Goal: Task Accomplishment & Management: Complete application form

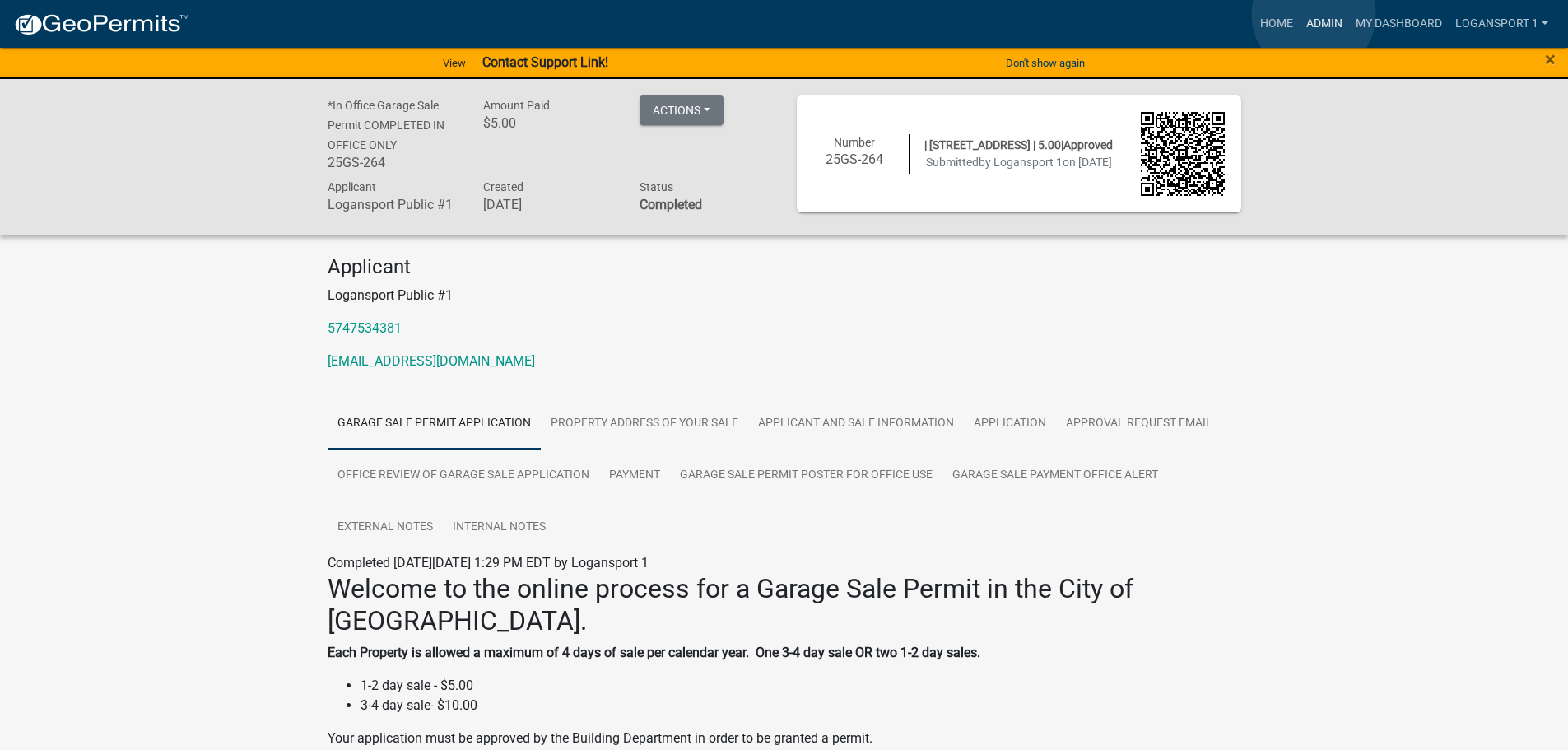
click at [1314, 14] on link "Admin" at bounding box center [1324, 23] width 50 height 32
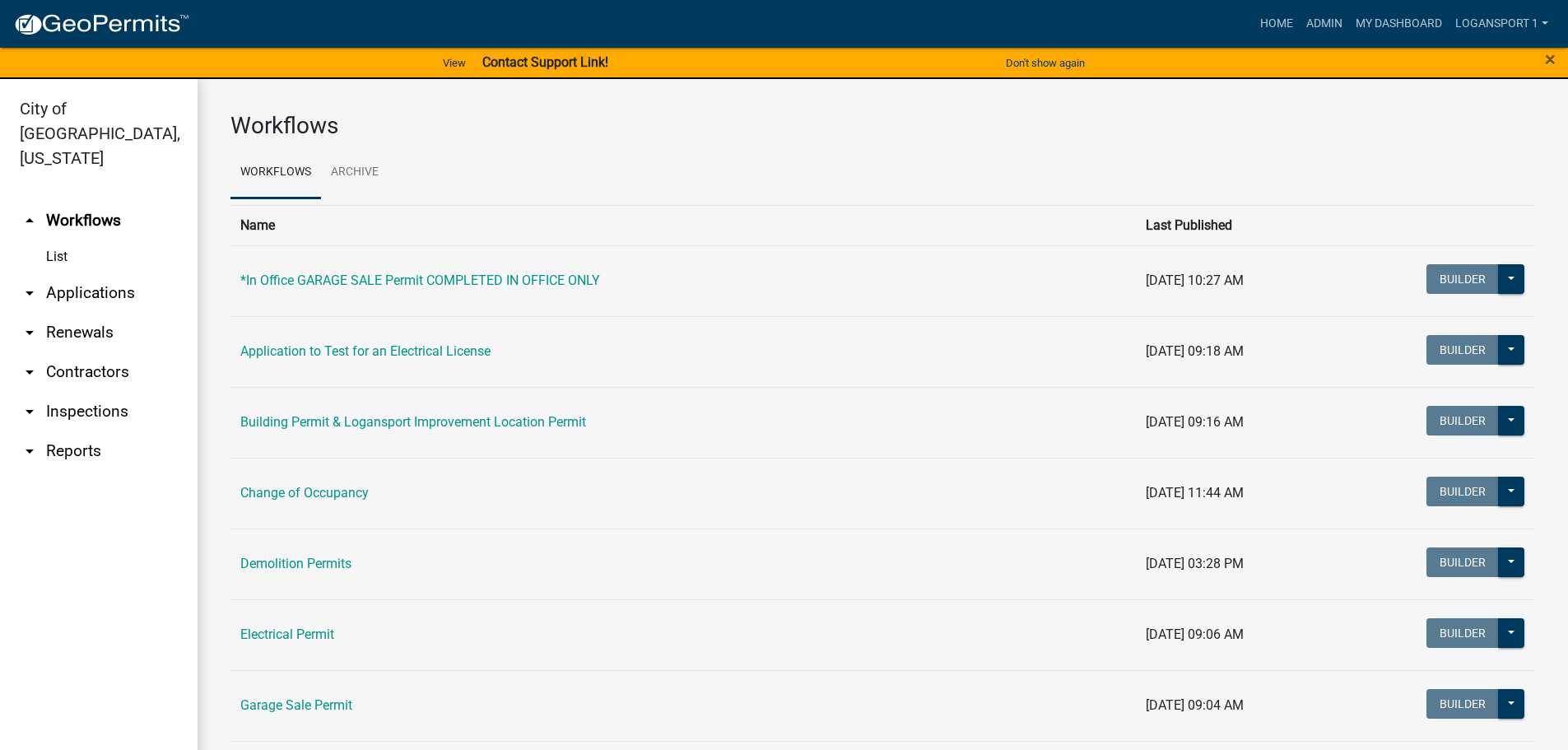
click at [95, 274] on link "arrow_drop_down Applications" at bounding box center [99, 294] width 198 height 40
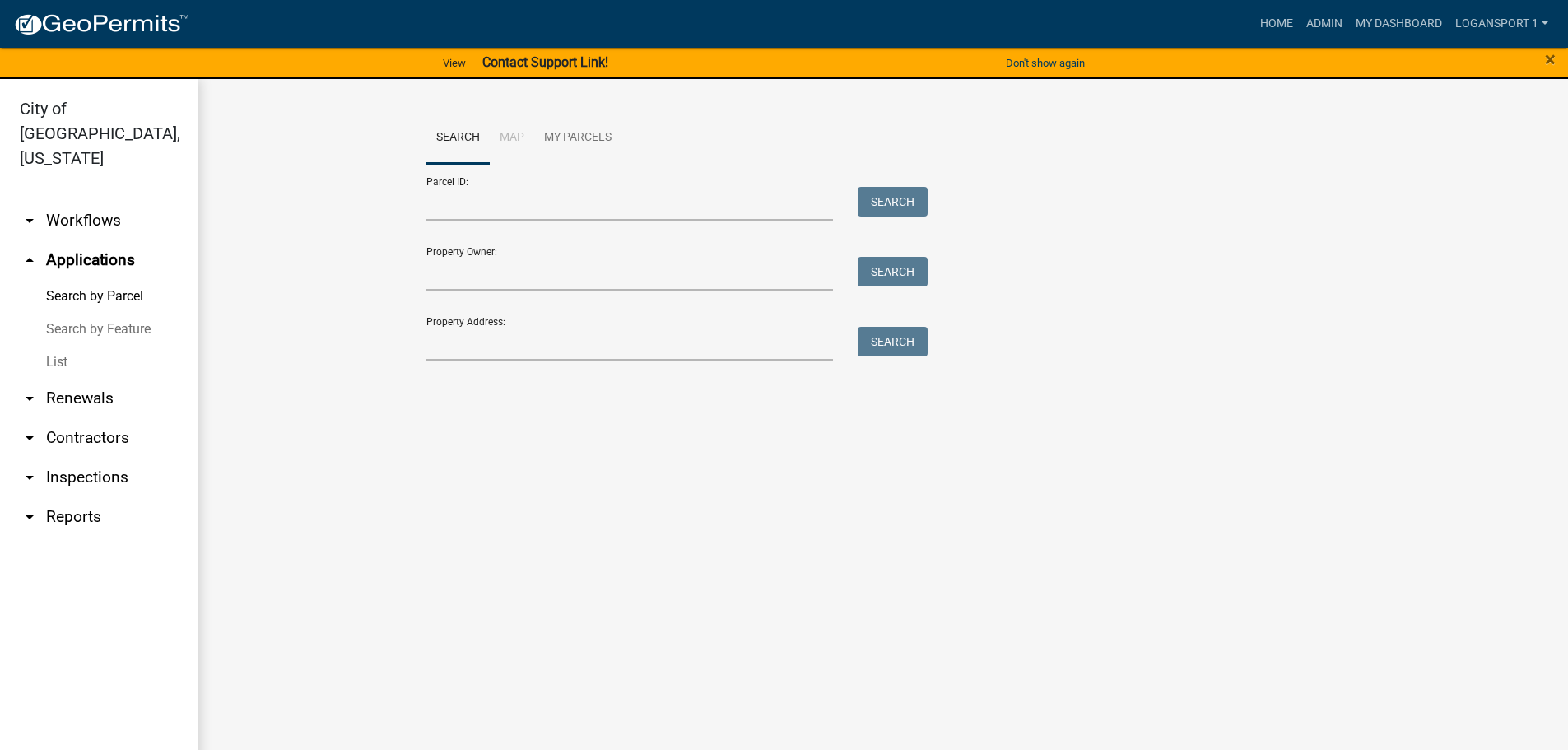
click at [63, 346] on link "List" at bounding box center [99, 362] width 198 height 33
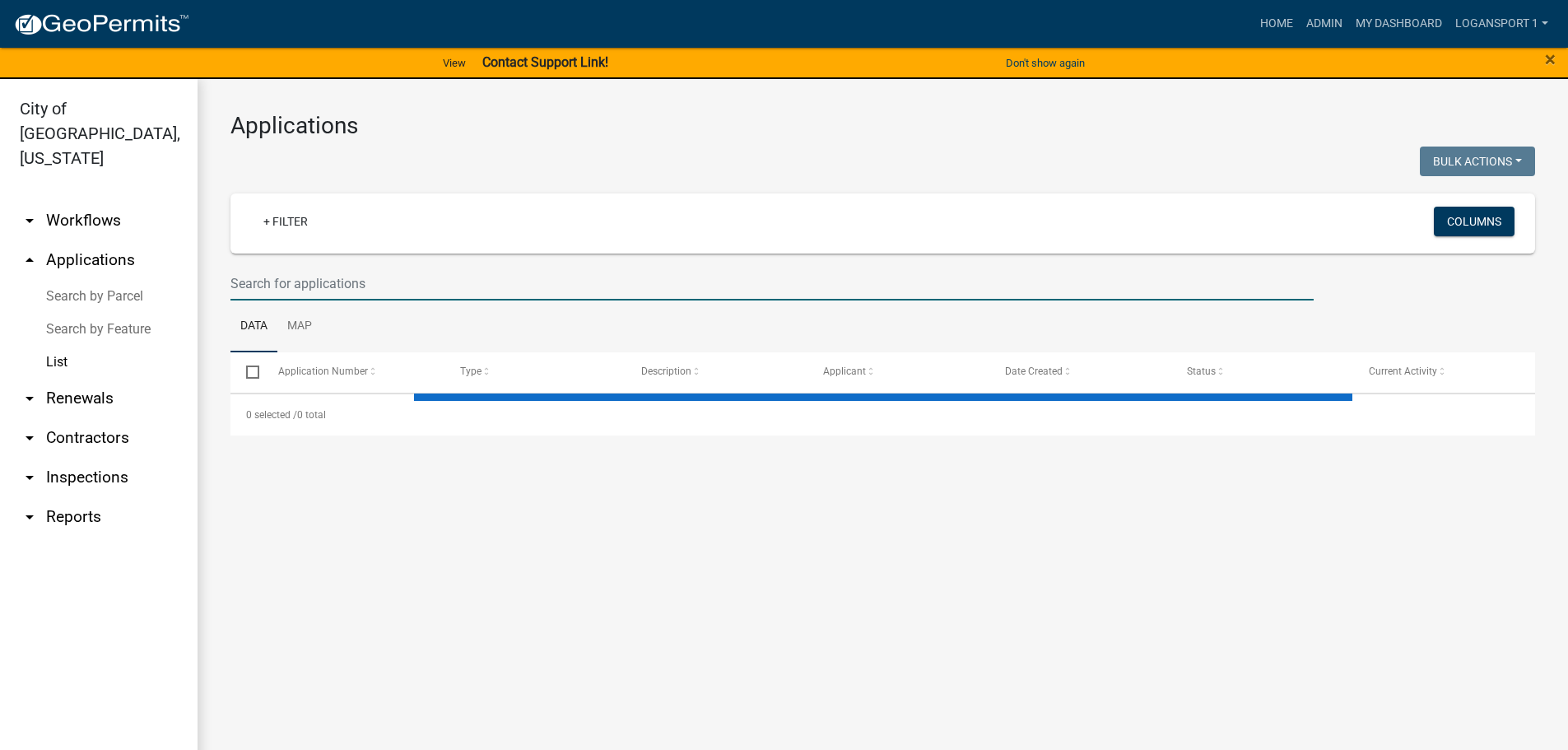
click at [406, 285] on input "text" at bounding box center [772, 284] width 1084 height 34
type input "28"
select select "2: 50"
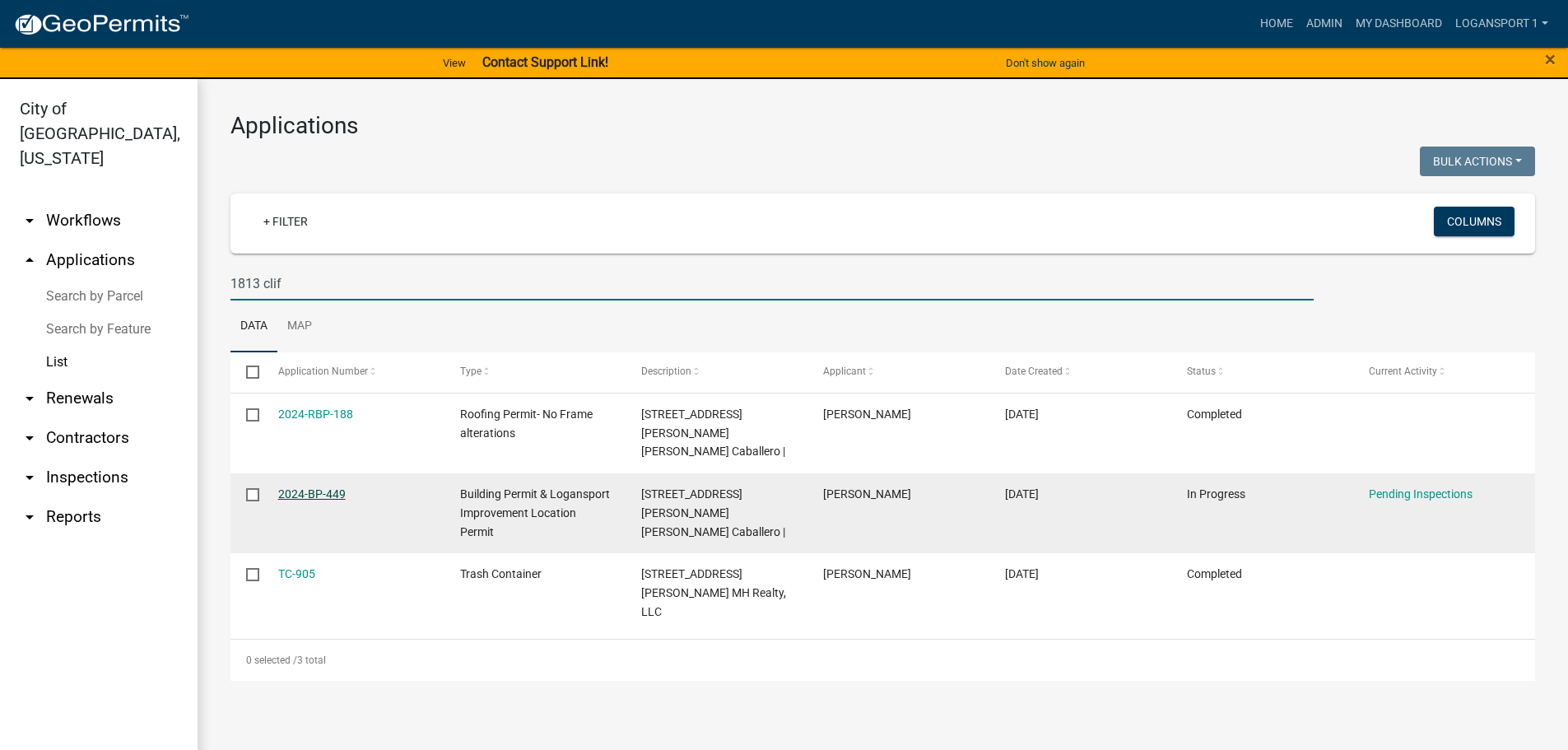
type input "1813 clif"
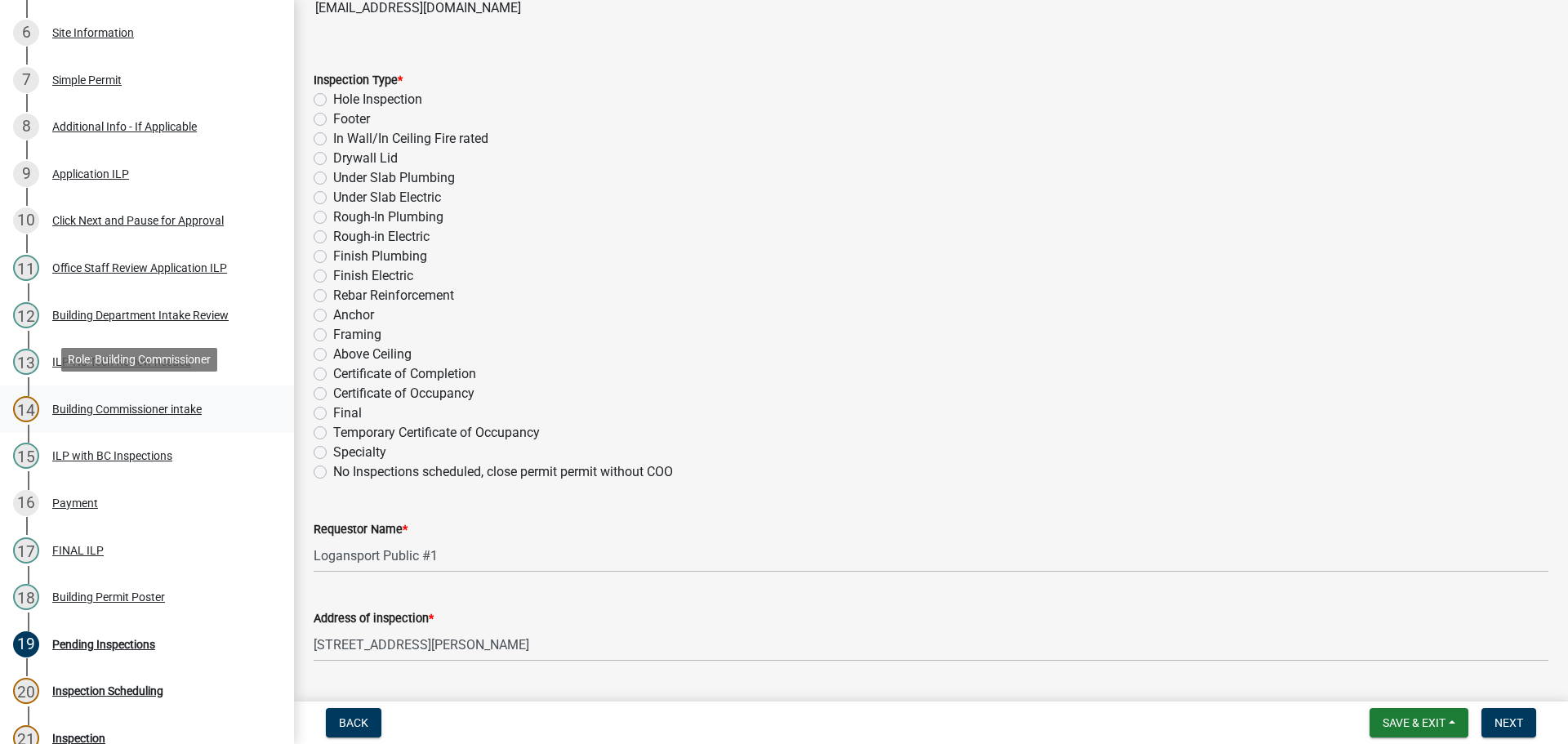
scroll to position [490, 0]
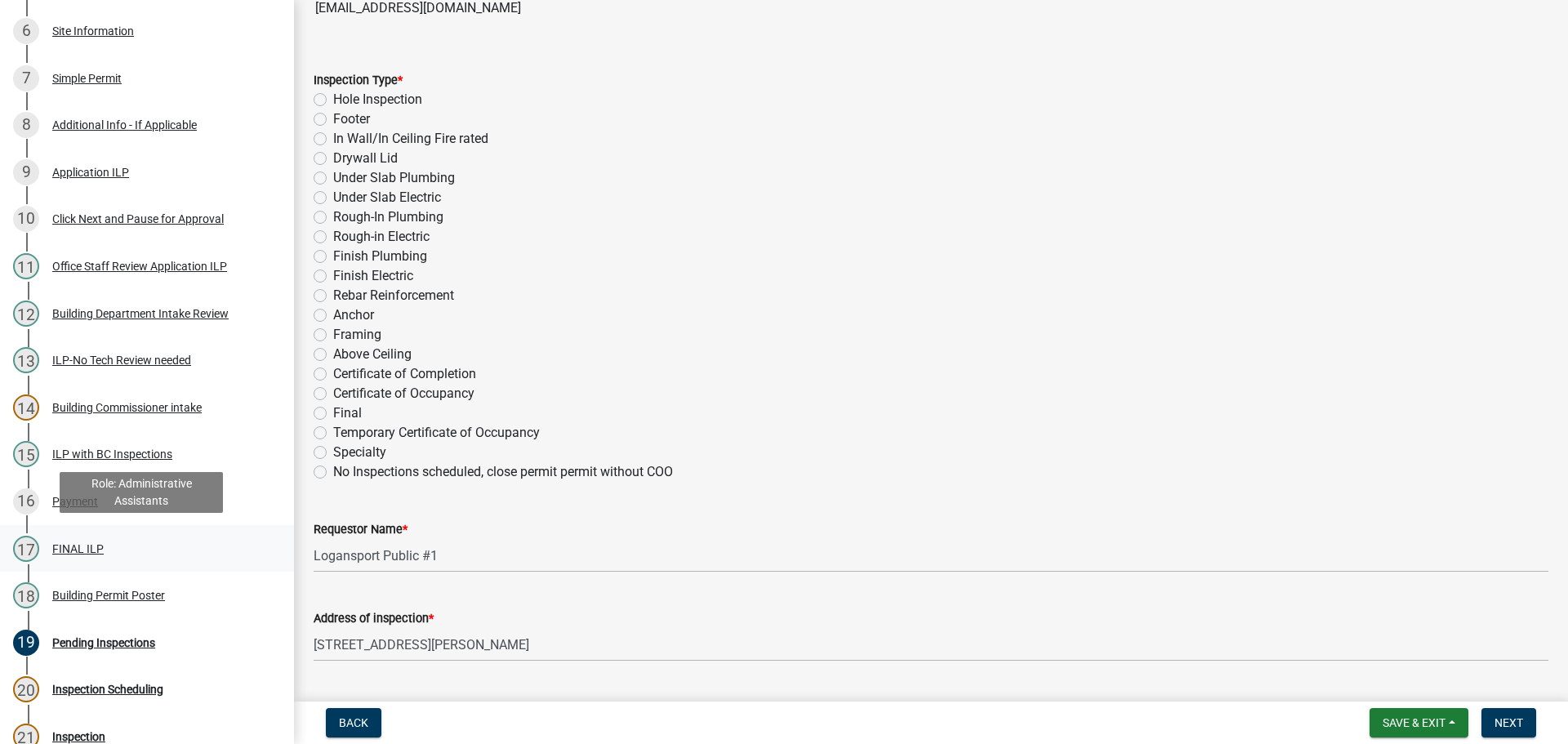
click at [79, 543] on div "FINAL ILP" at bounding box center [79, 548] width 52 height 12
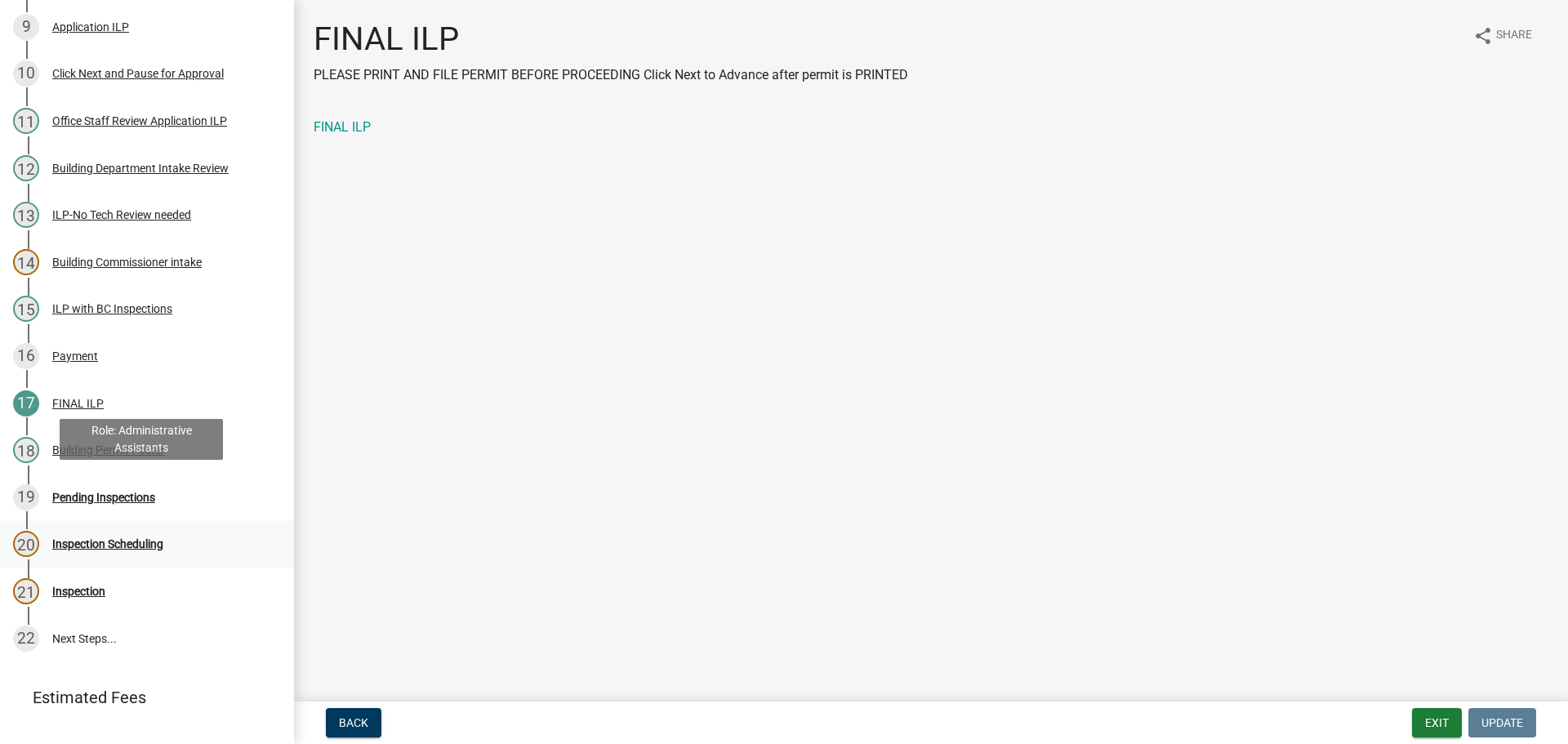
scroll to position [654, 0]
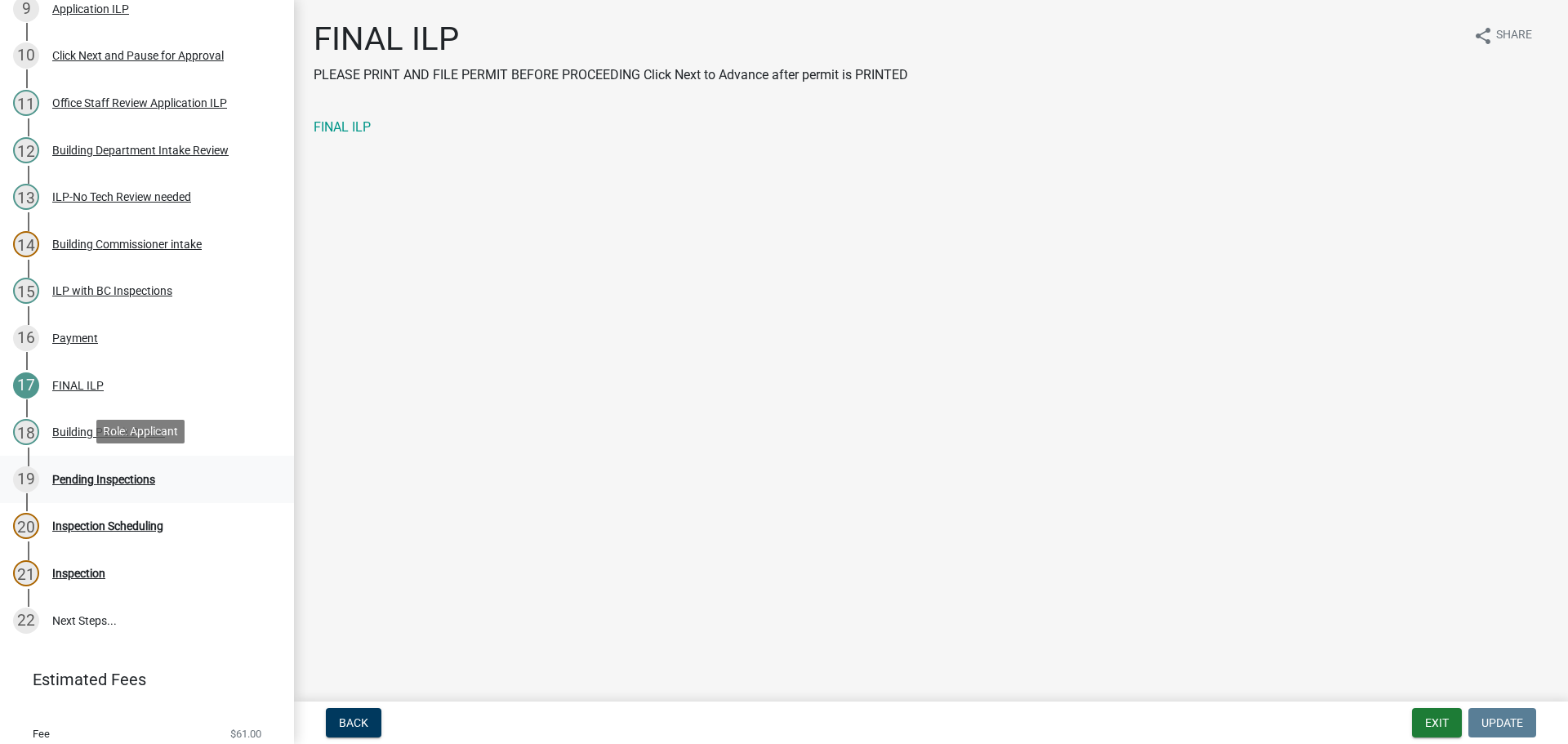
click at [129, 479] on div "Pending Inspections" at bounding box center [104, 480] width 103 height 12
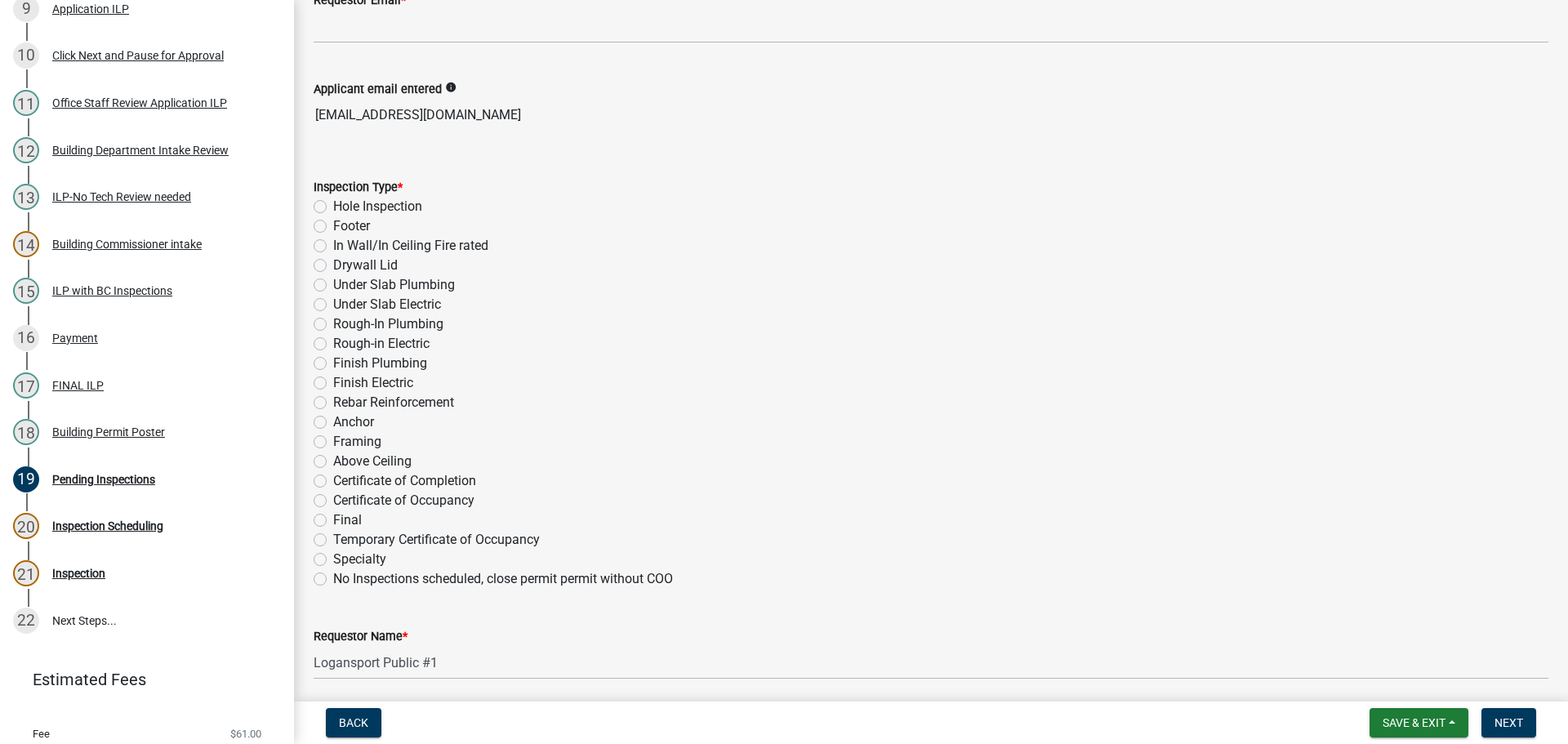
scroll to position [528, 0]
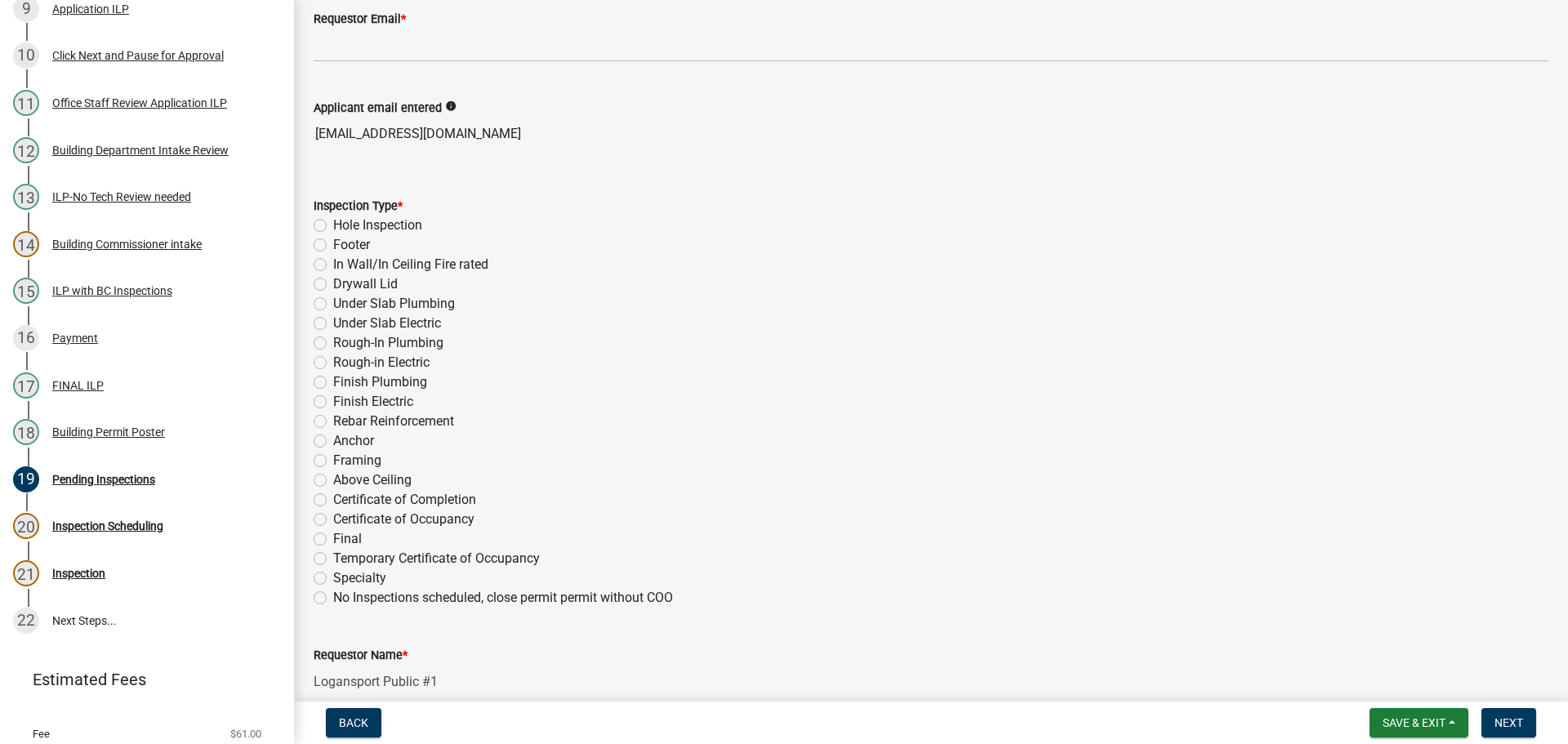
click at [333, 579] on label "Specialty" at bounding box center [359, 579] width 53 height 20
click at [333, 579] on input "Specialty" at bounding box center [338, 574] width 11 height 11
radio input "true"
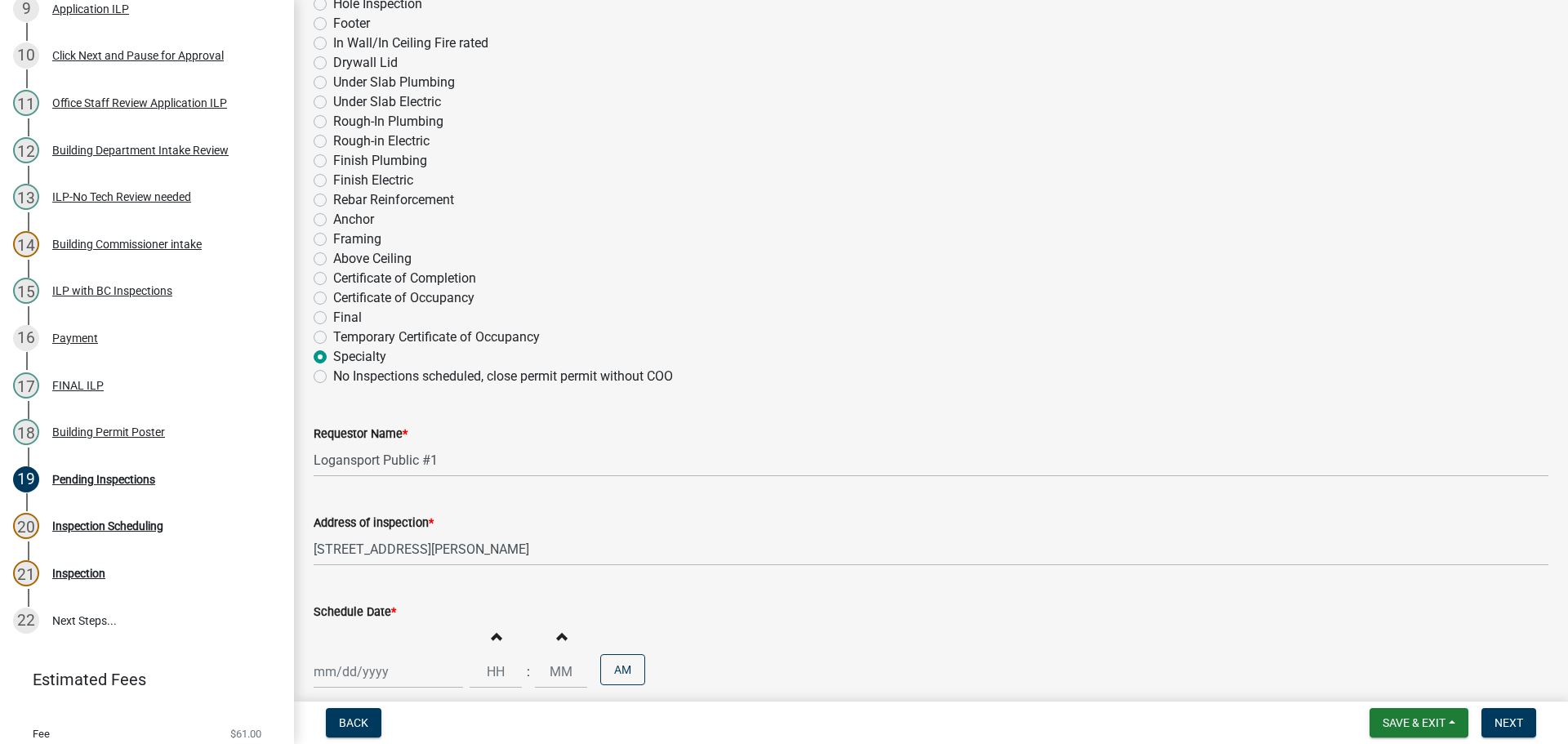
scroll to position [855, 0]
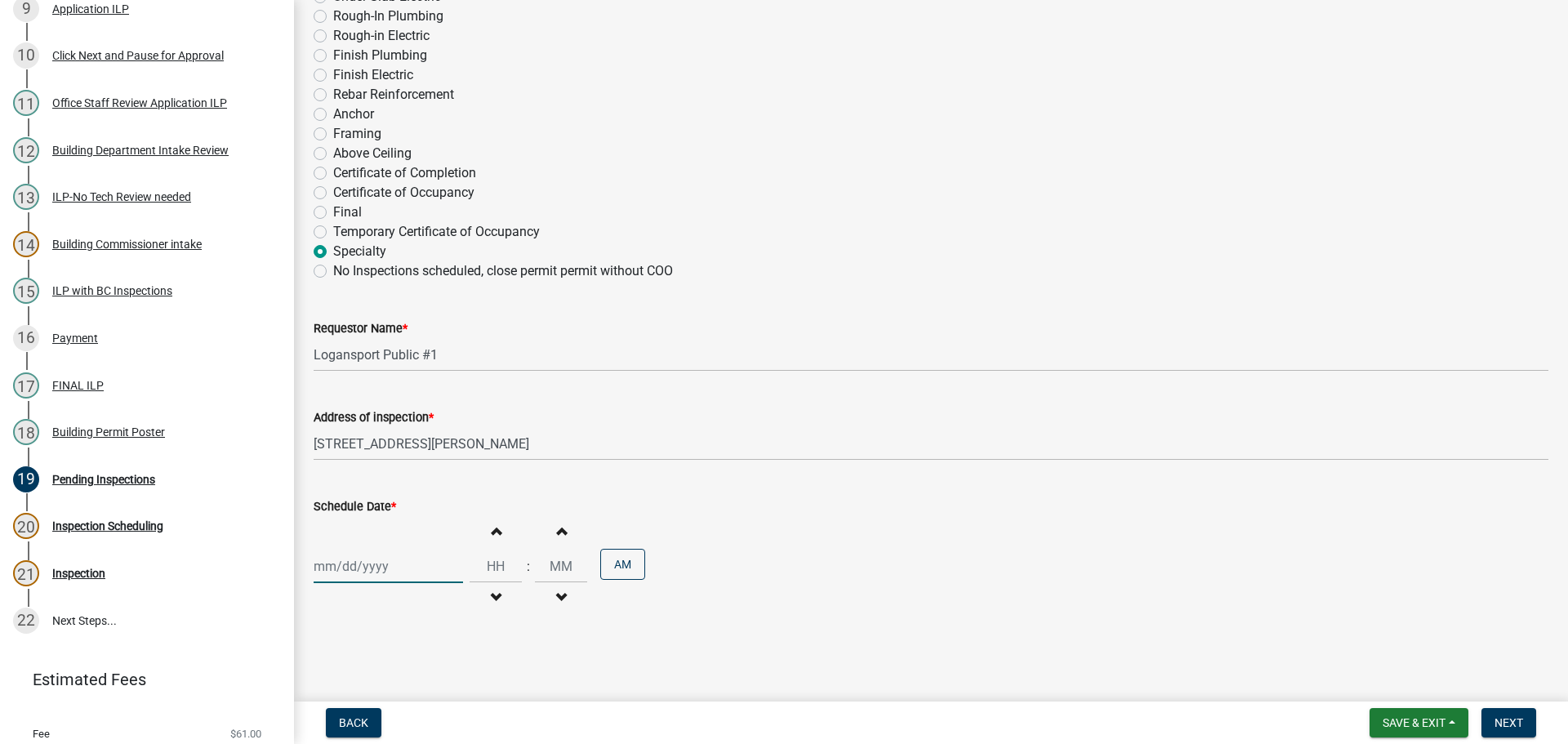
click at [438, 563] on div at bounding box center [388, 567] width 149 height 34
select select "9"
select select "2025"
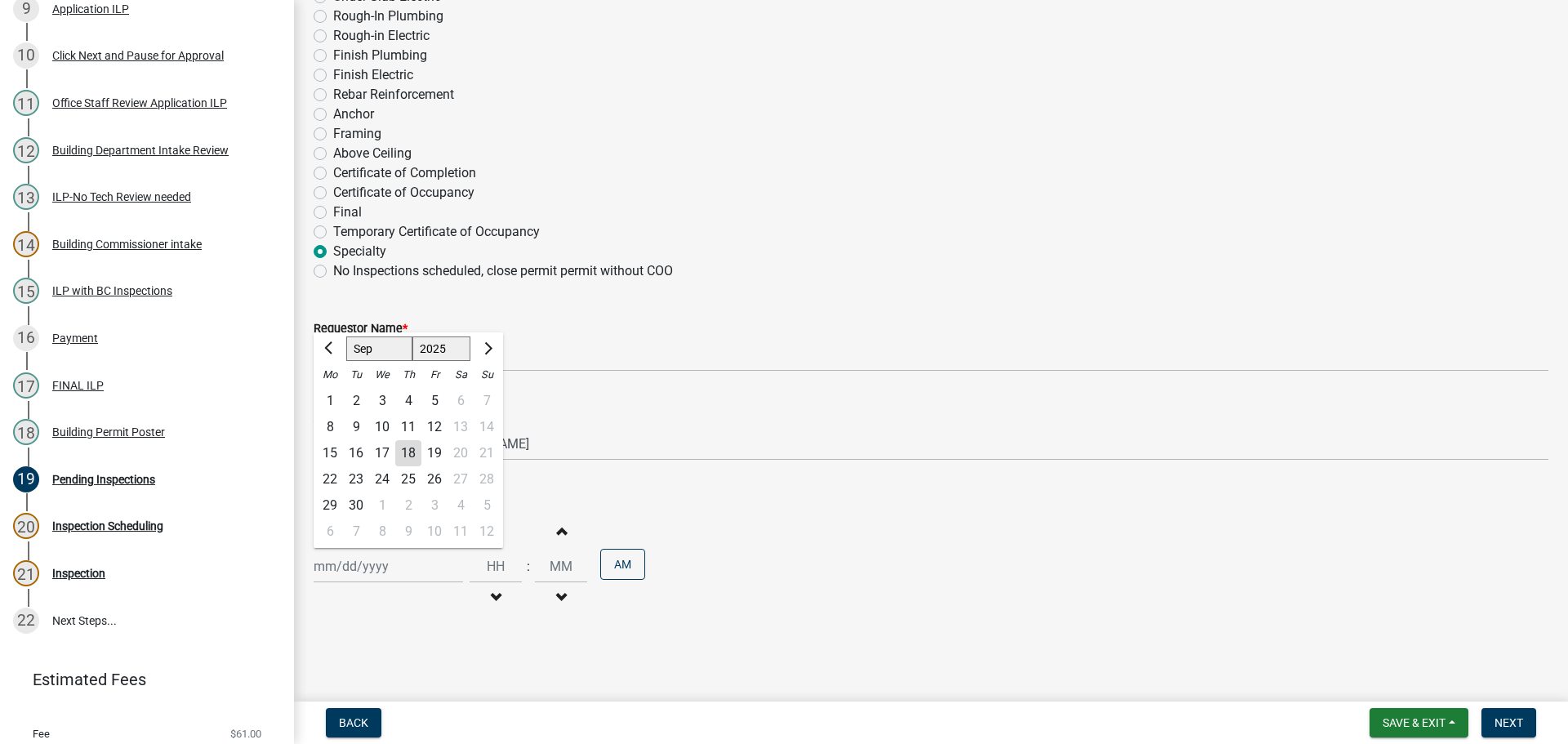
click at [1028, 541] on div "Jan Feb Mar Apr May Jun Jul Aug Sep Oct Nov Dec 1525 1526 1527 1528 1529 1530 1…" at bounding box center [930, 566] width 1235 height 101
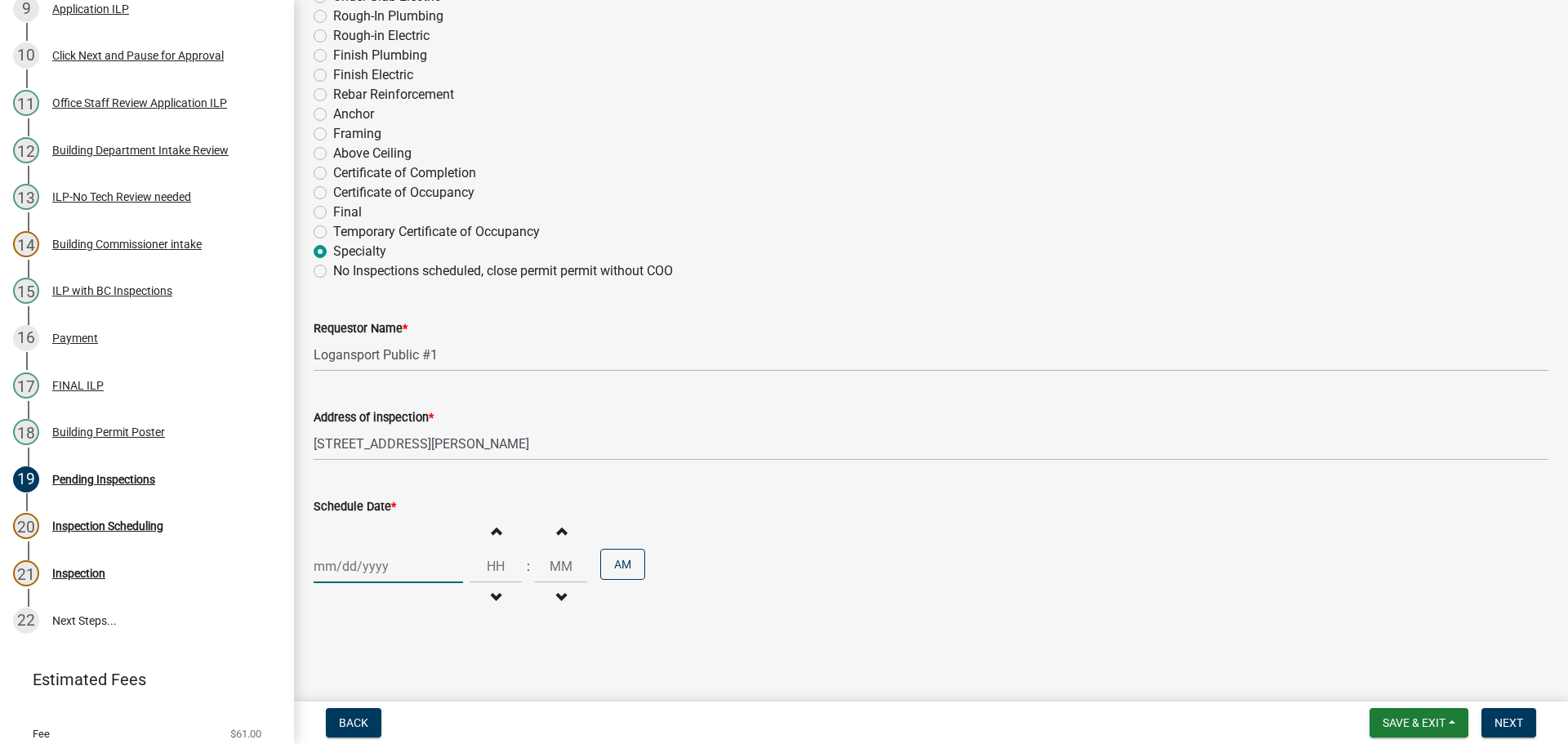
click at [418, 560] on div at bounding box center [388, 567] width 149 height 34
select select "9"
select select "2025"
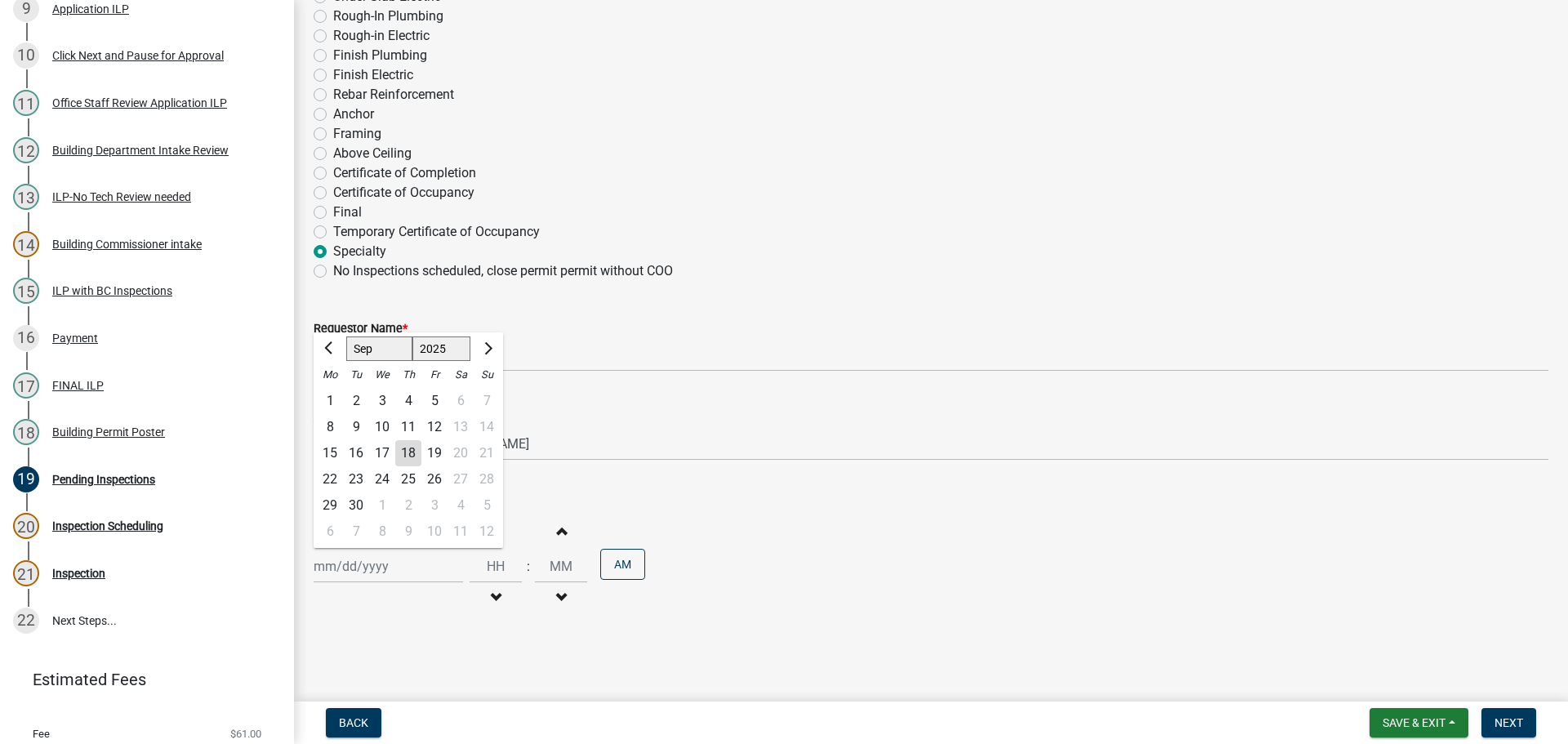
click at [436, 452] on div "19" at bounding box center [434, 453] width 26 height 26
type input "09/19/2025"
click at [492, 525] on span "button" at bounding box center [496, 531] width 8 height 13
type input "01"
type input "00"
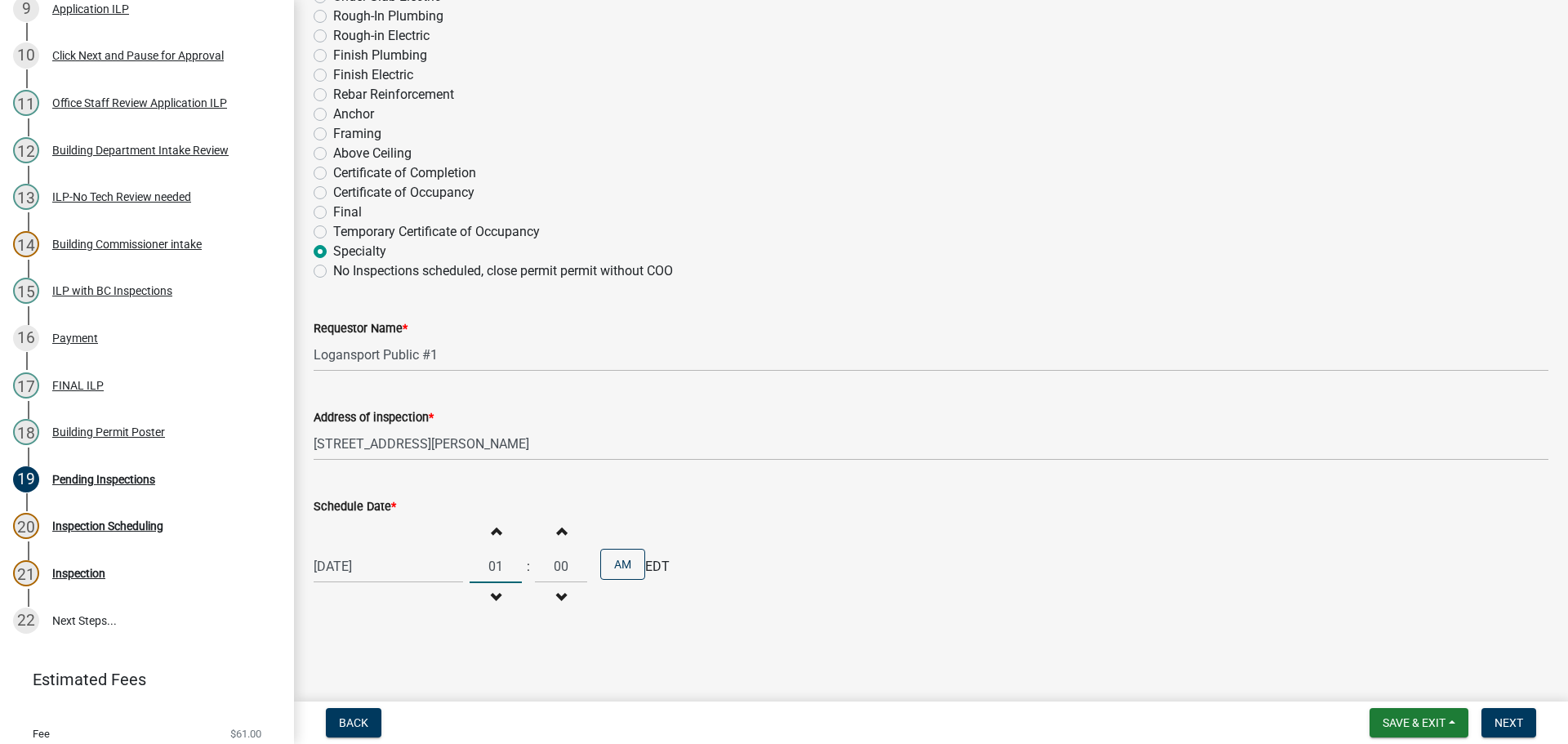
click at [492, 555] on input "01" at bounding box center [496, 567] width 53 height 34
type input "08"
click at [560, 575] on input "00" at bounding box center [561, 567] width 53 height 34
type input "0"
type input "30"
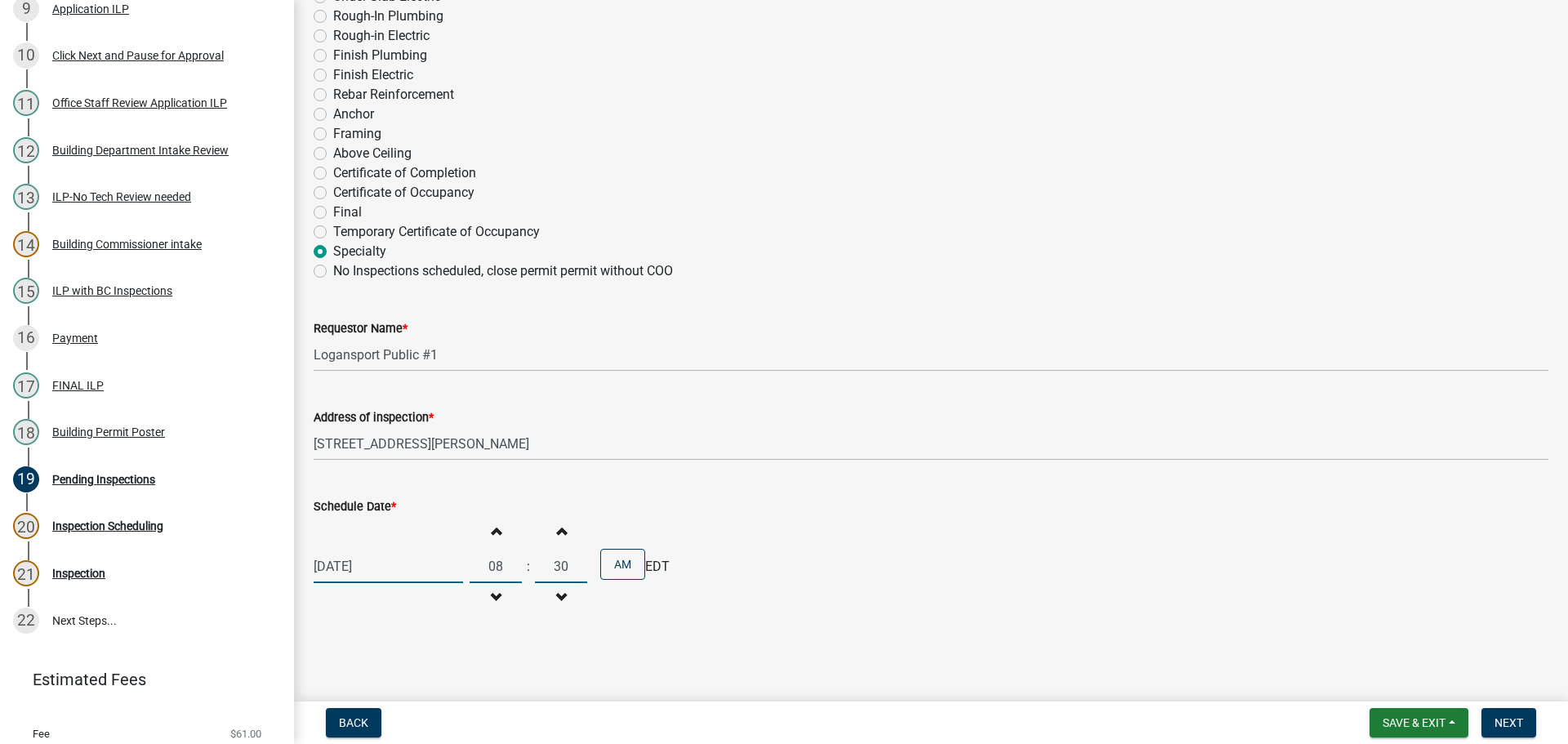
click at [847, 532] on div "09/19/2025 Increment hours 08 Decrement hours : Increment minutes 30 Decrement …" at bounding box center [930, 566] width 1235 height 101
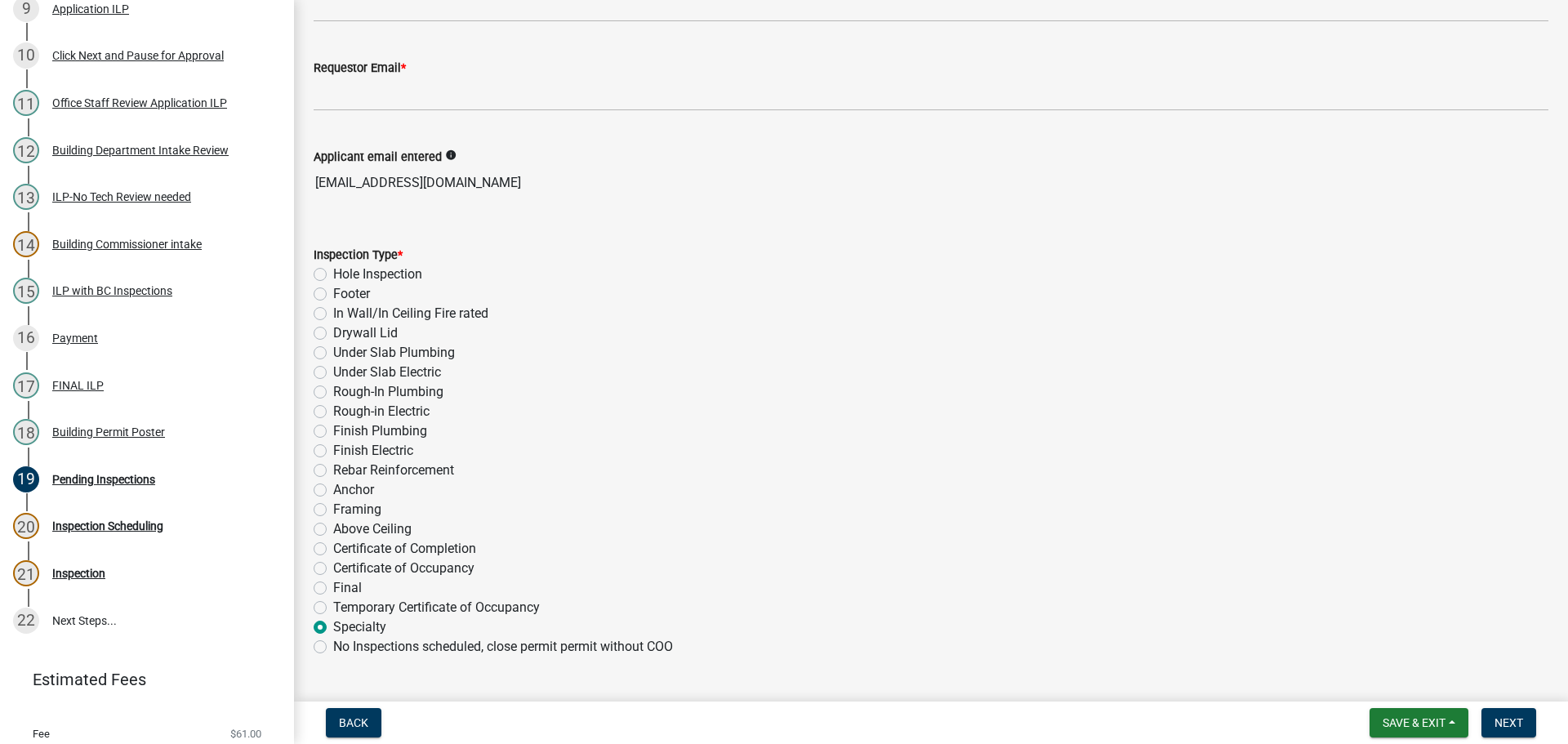
scroll to position [201, 0]
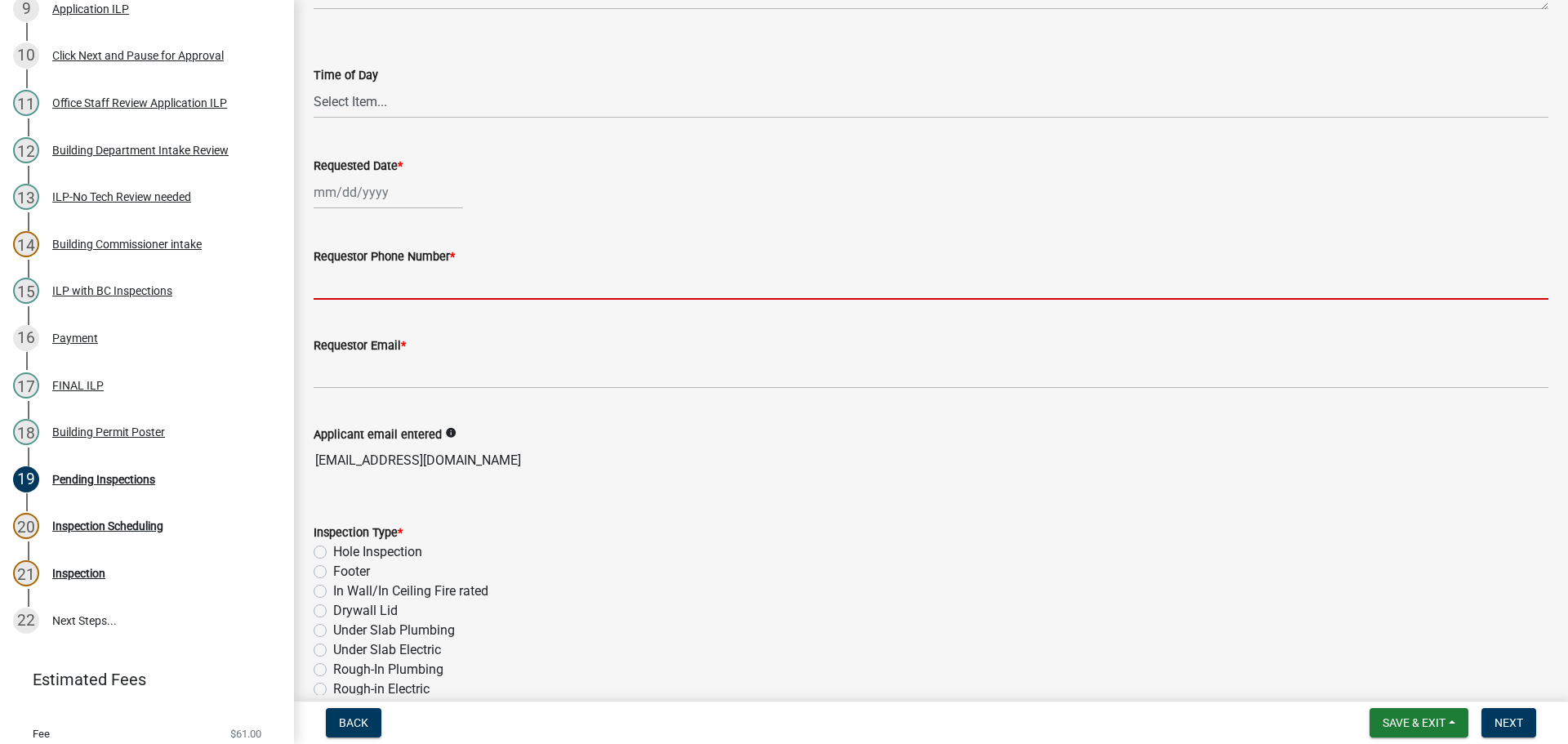
click at [388, 280] on input "Requestor Phone Number *" at bounding box center [930, 283] width 1235 height 34
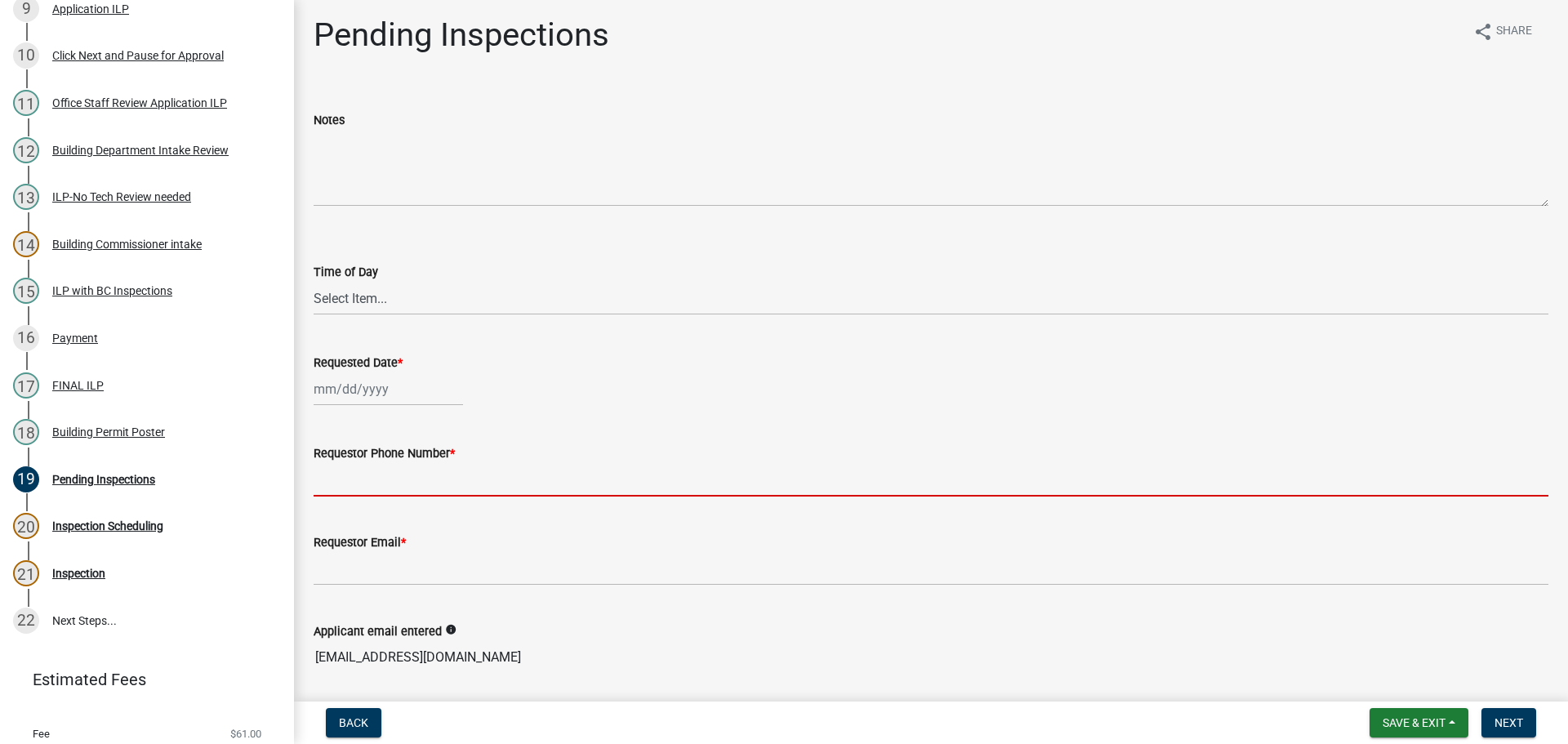
scroll to position [0, 0]
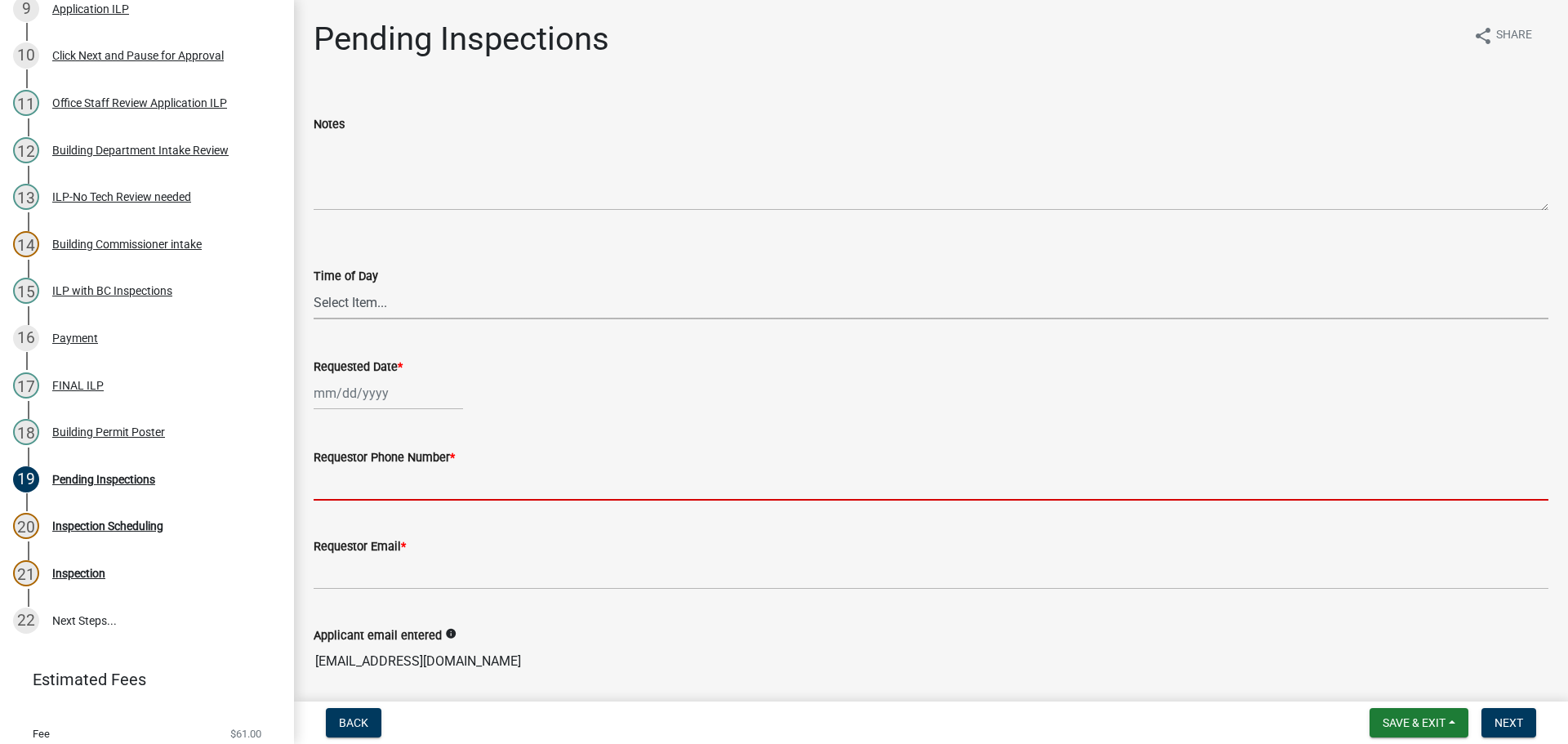
click at [376, 302] on select "Select Item... AM PM" at bounding box center [930, 303] width 1235 height 34
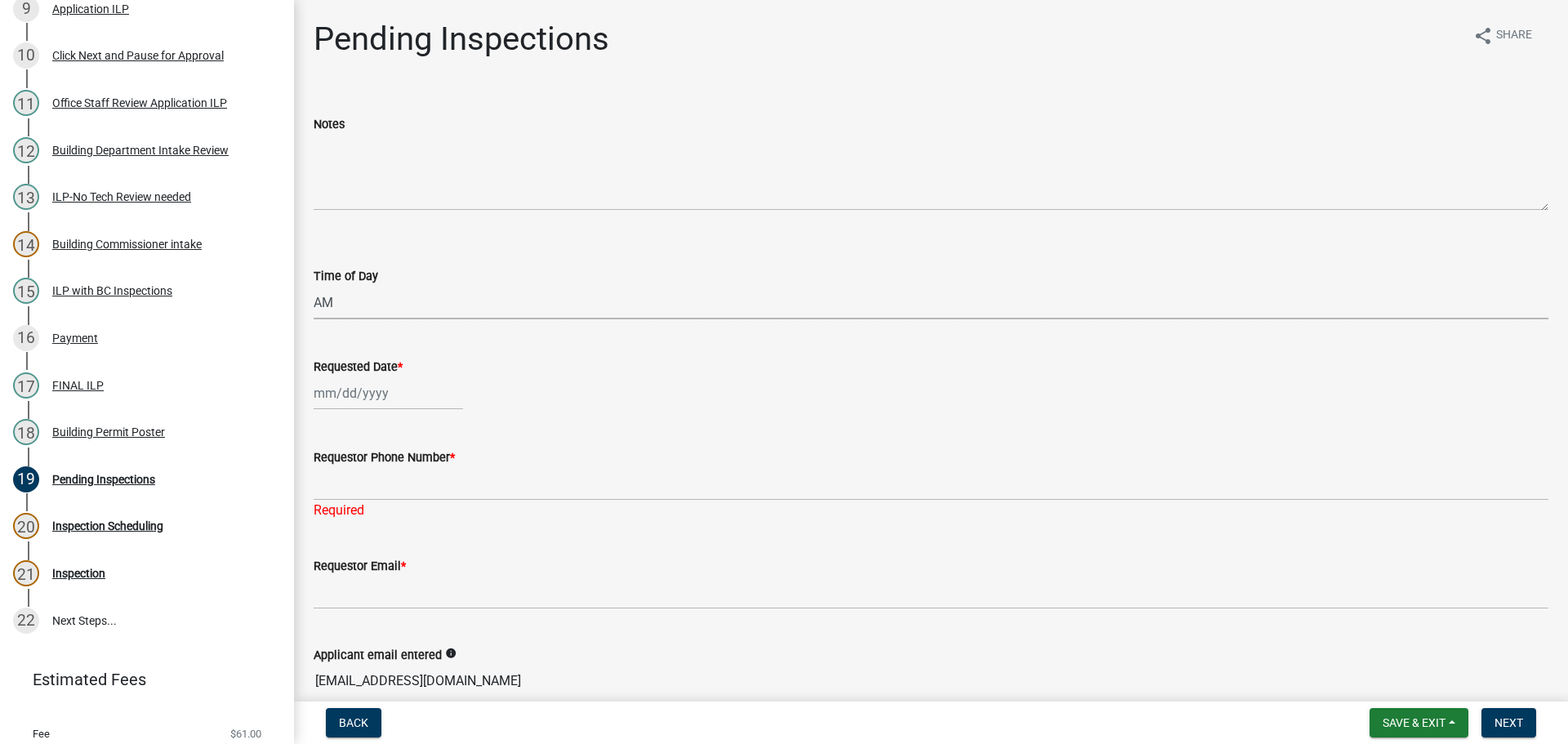
click at [313, 286] on select "Select Item... AM PM" at bounding box center [930, 303] width 1235 height 34
select select "8ae3a9c4-e1c0-42aa-a8fd-45638ddbc32c"
select select "9"
select select "2025"
click at [351, 384] on div "Jan Feb Mar Apr May Jun Jul Aug Sep Oct Nov Dec 1525 1526 1527 1528 1529 1530 1…" at bounding box center [388, 394] width 149 height 34
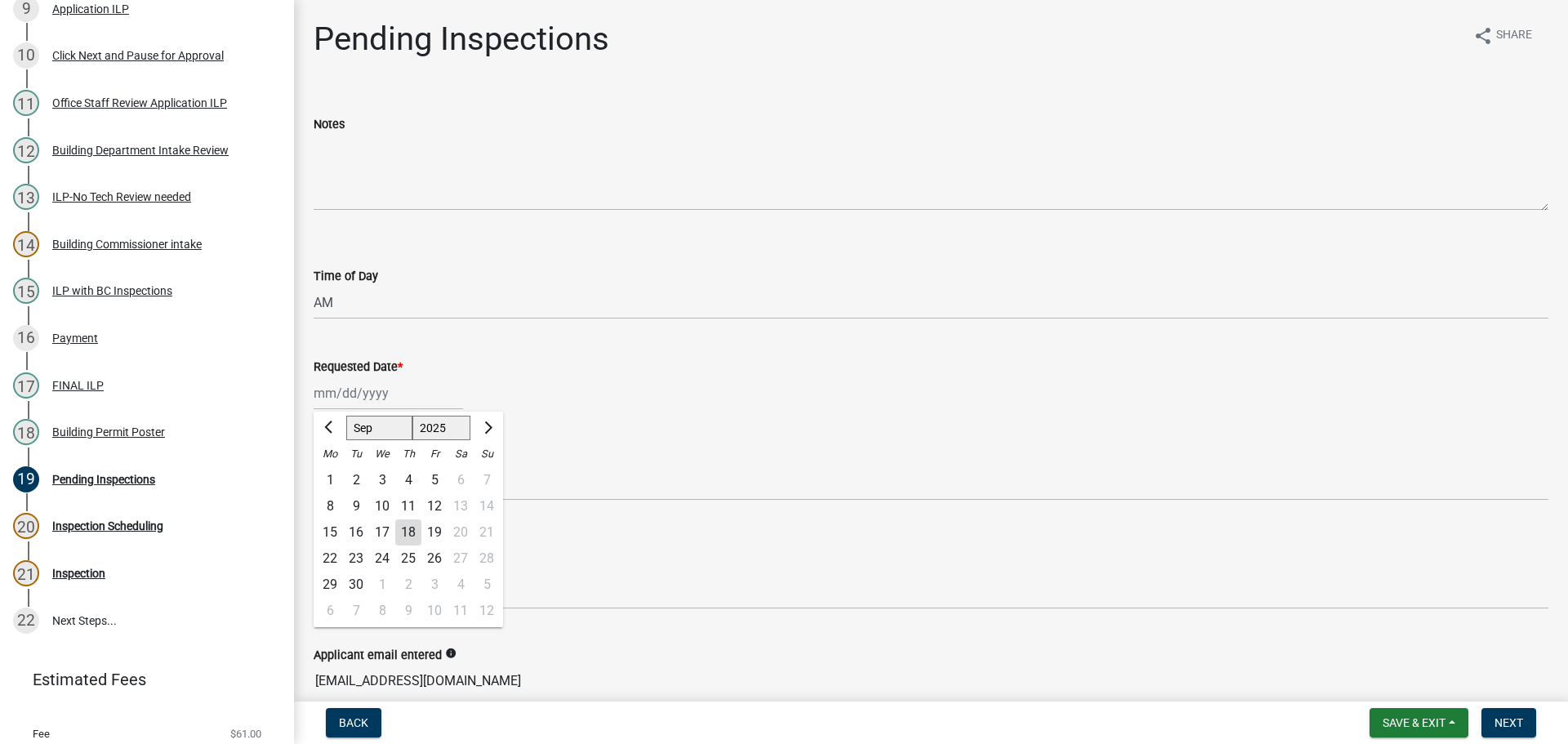
click at [409, 529] on div "18" at bounding box center [408, 532] width 26 height 26
type input "[DATE]"
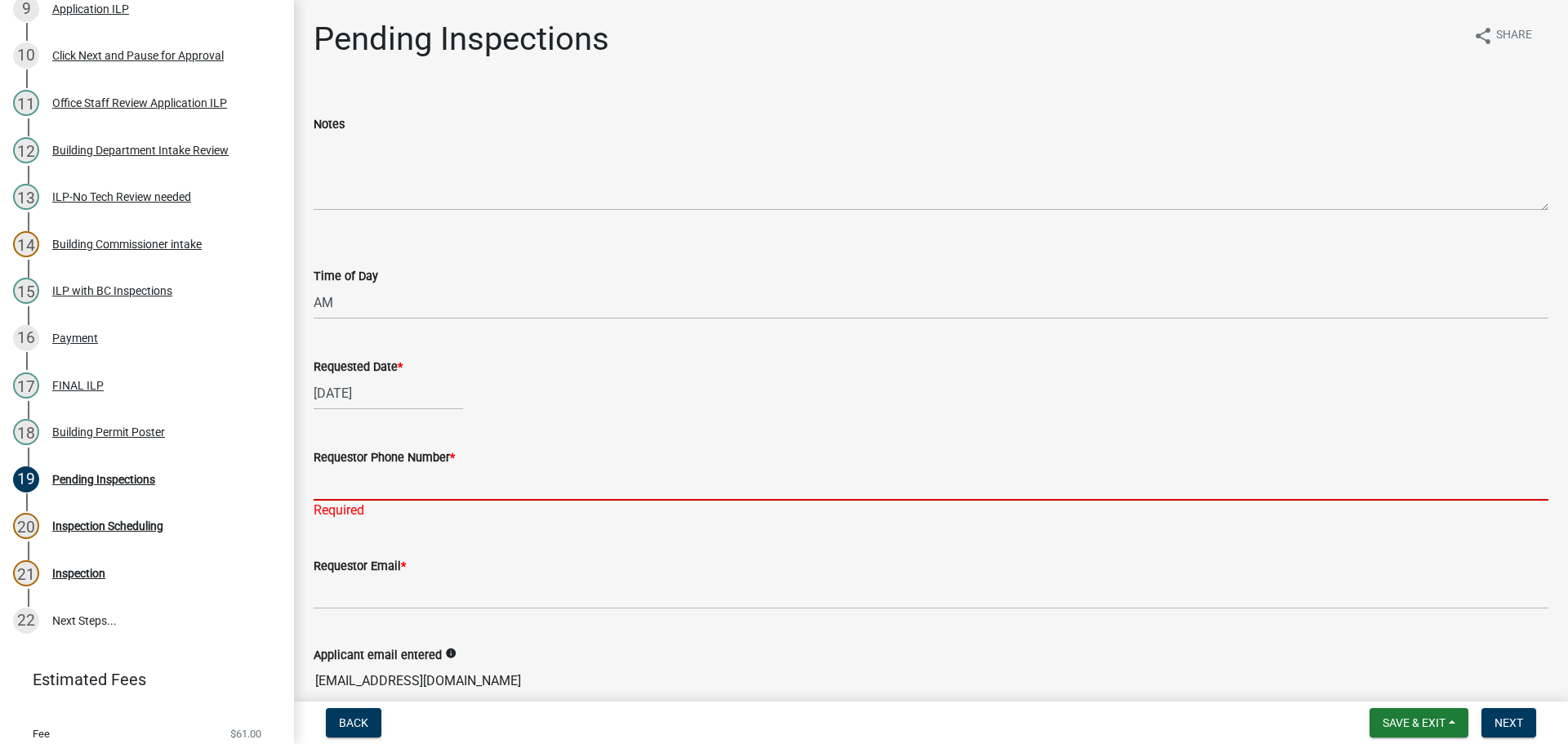
click at [396, 475] on input "Requestor Phone Number *" at bounding box center [930, 484] width 1235 height 34
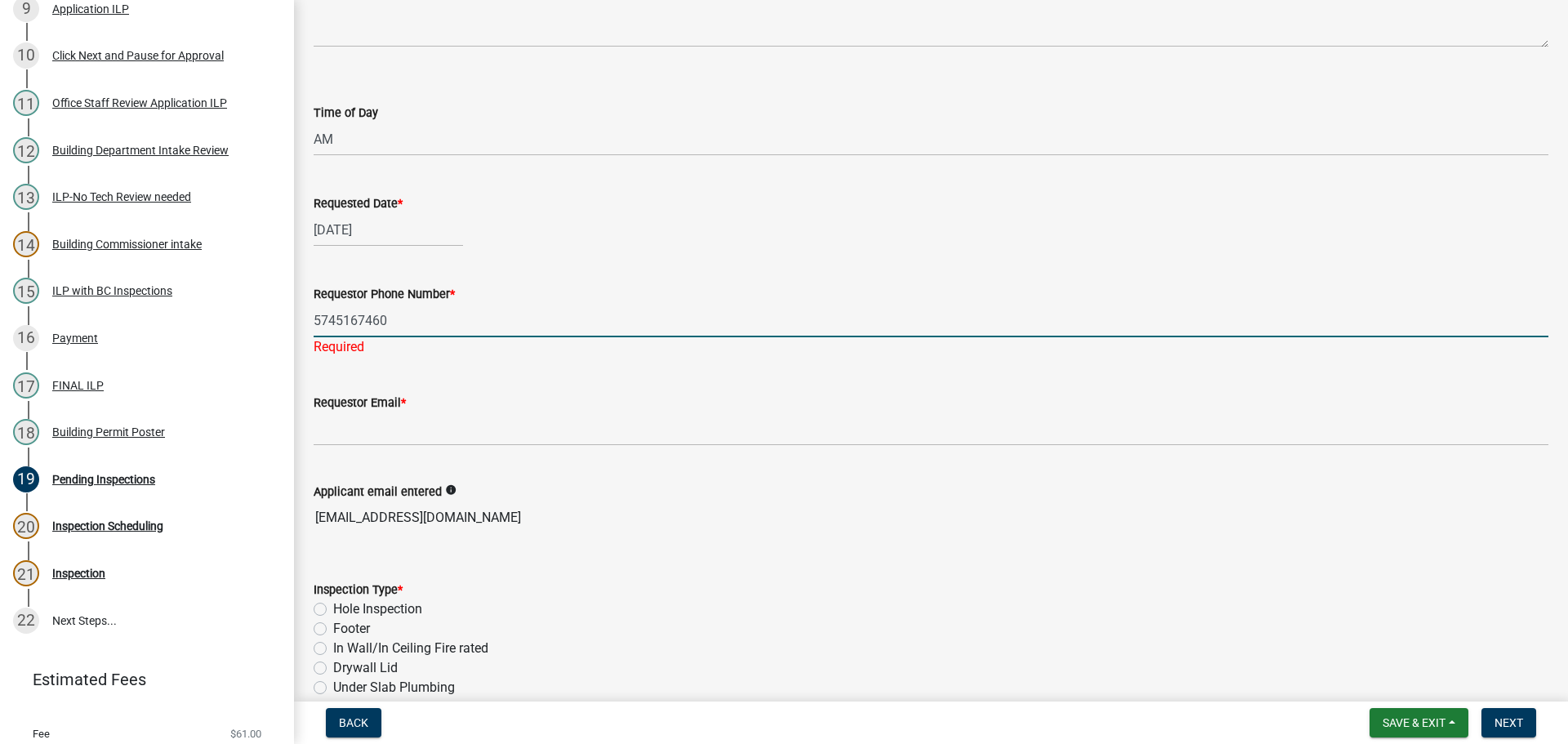
type input "5745167460"
click at [388, 515] on wm-data-entity-input "Applicant email entered info caballeropedro46@yahoo.com" at bounding box center [930, 503] width 1235 height 88
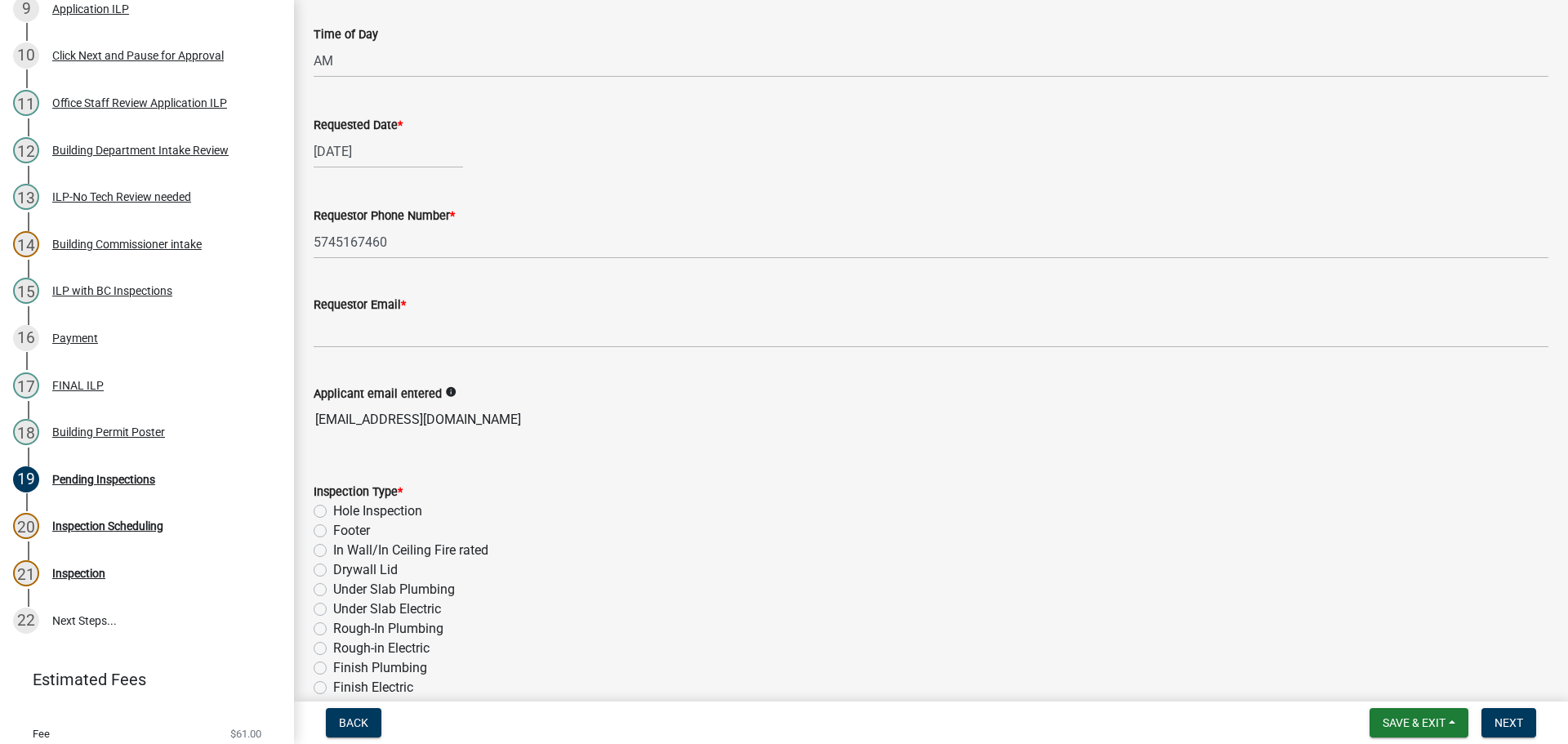
click at [388, 515] on div "Inspection Type * Hole Inspection Footer In Wall/In Ceiling Fire rated Drywall …" at bounding box center [930, 688] width 1235 height 412
click at [426, 422] on input "caballeropedro46@yahoo.com" at bounding box center [930, 416] width 1235 height 33
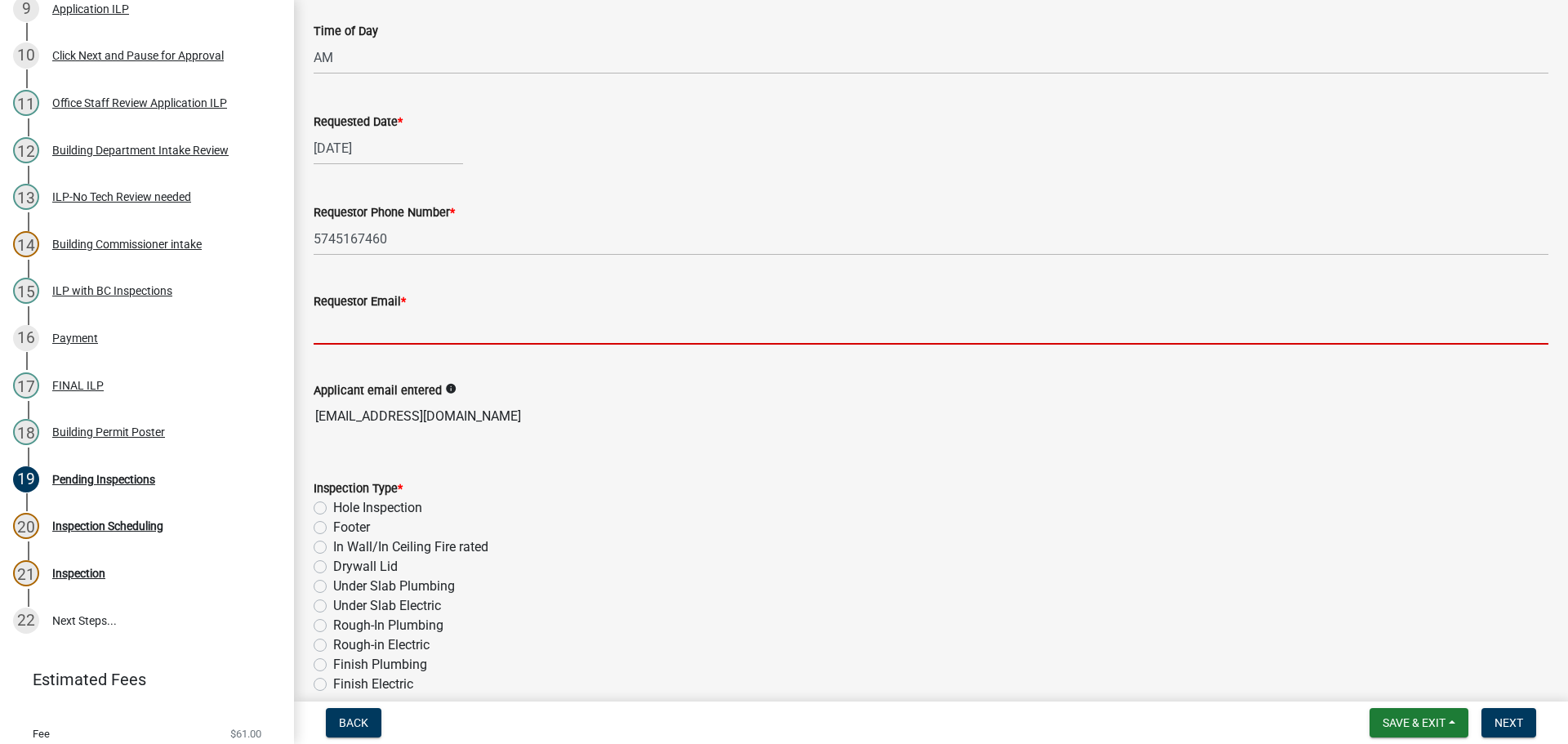
click at [393, 332] on input "Requestor Email *" at bounding box center [930, 328] width 1235 height 34
paste input "caballeropedro46@yahoo.com"
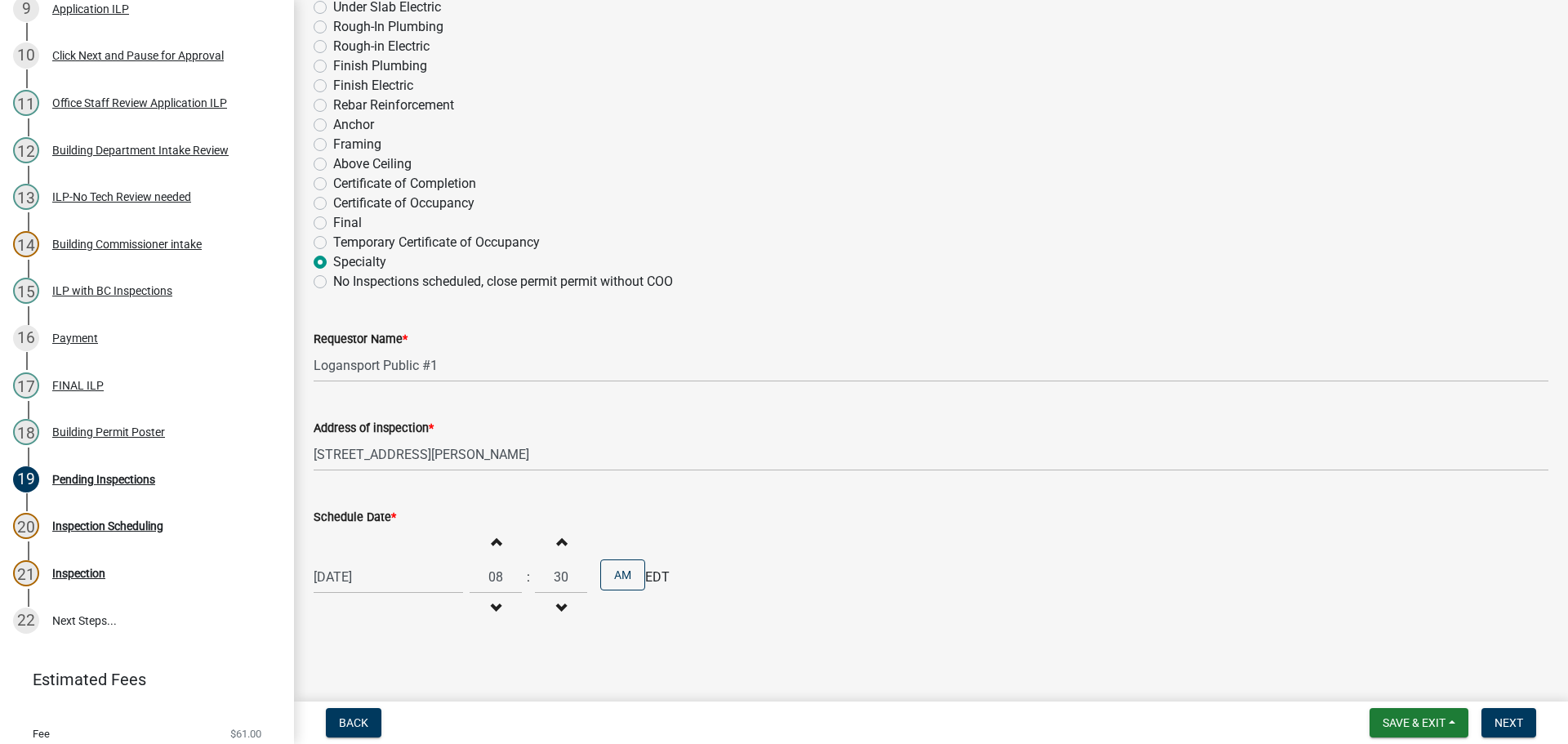
scroll to position [855, 0]
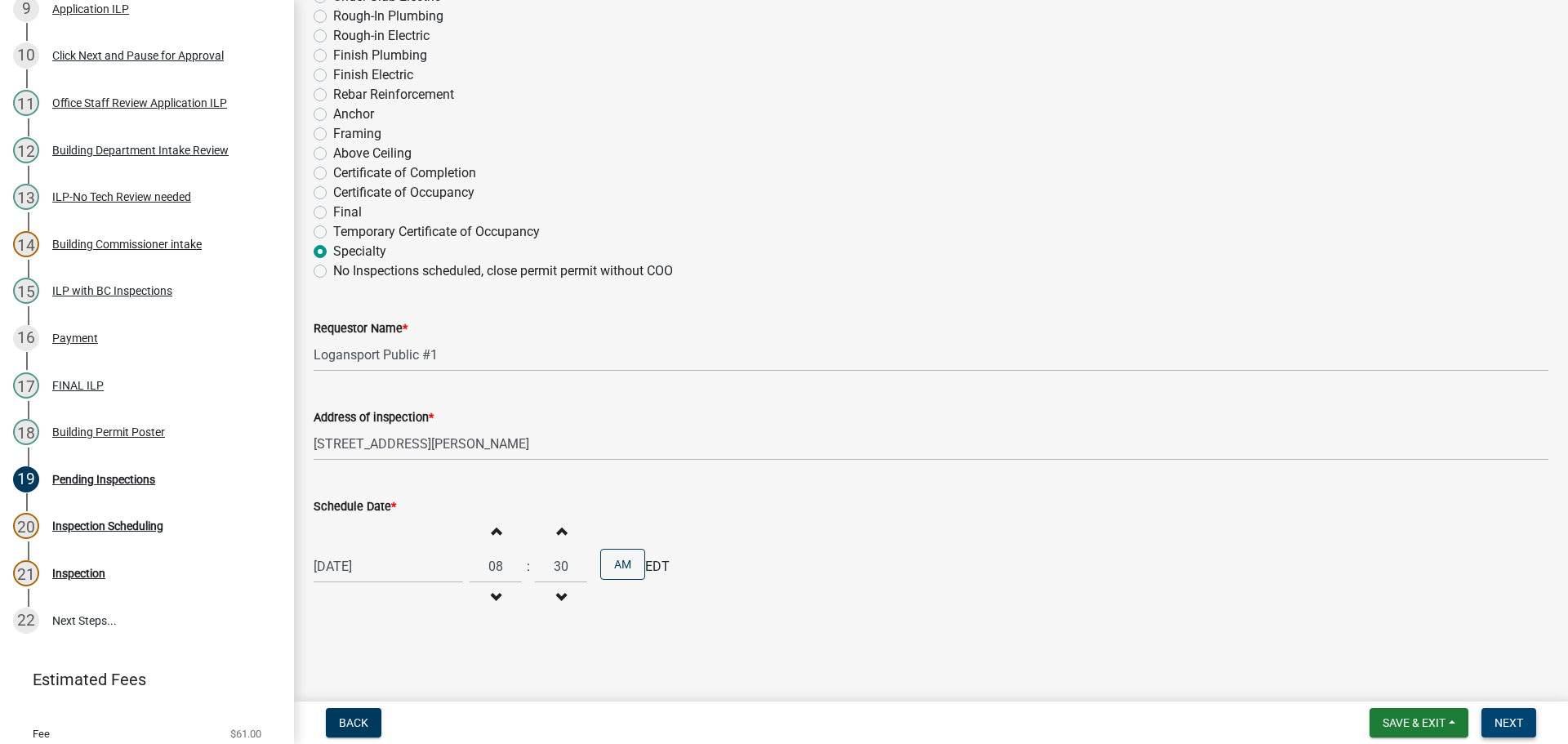
type input "caballeropedro46@yahoo.com"
click at [1516, 724] on span "Next" at bounding box center [1509, 723] width 29 height 13
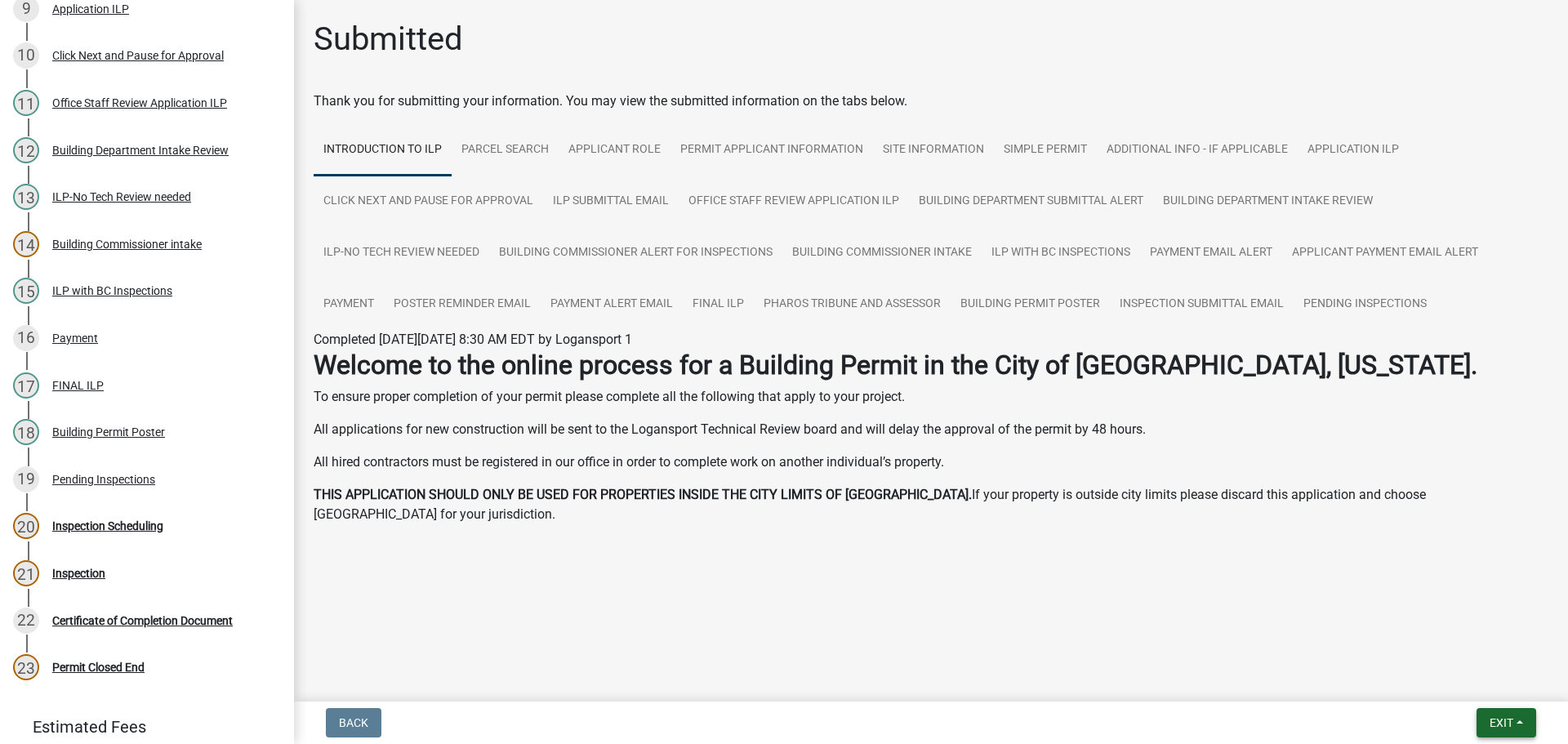
click at [1519, 723] on button "Exit" at bounding box center [1506, 723] width 60 height 29
click at [1487, 683] on button "Save & Exit" at bounding box center [1471, 681] width 130 height 39
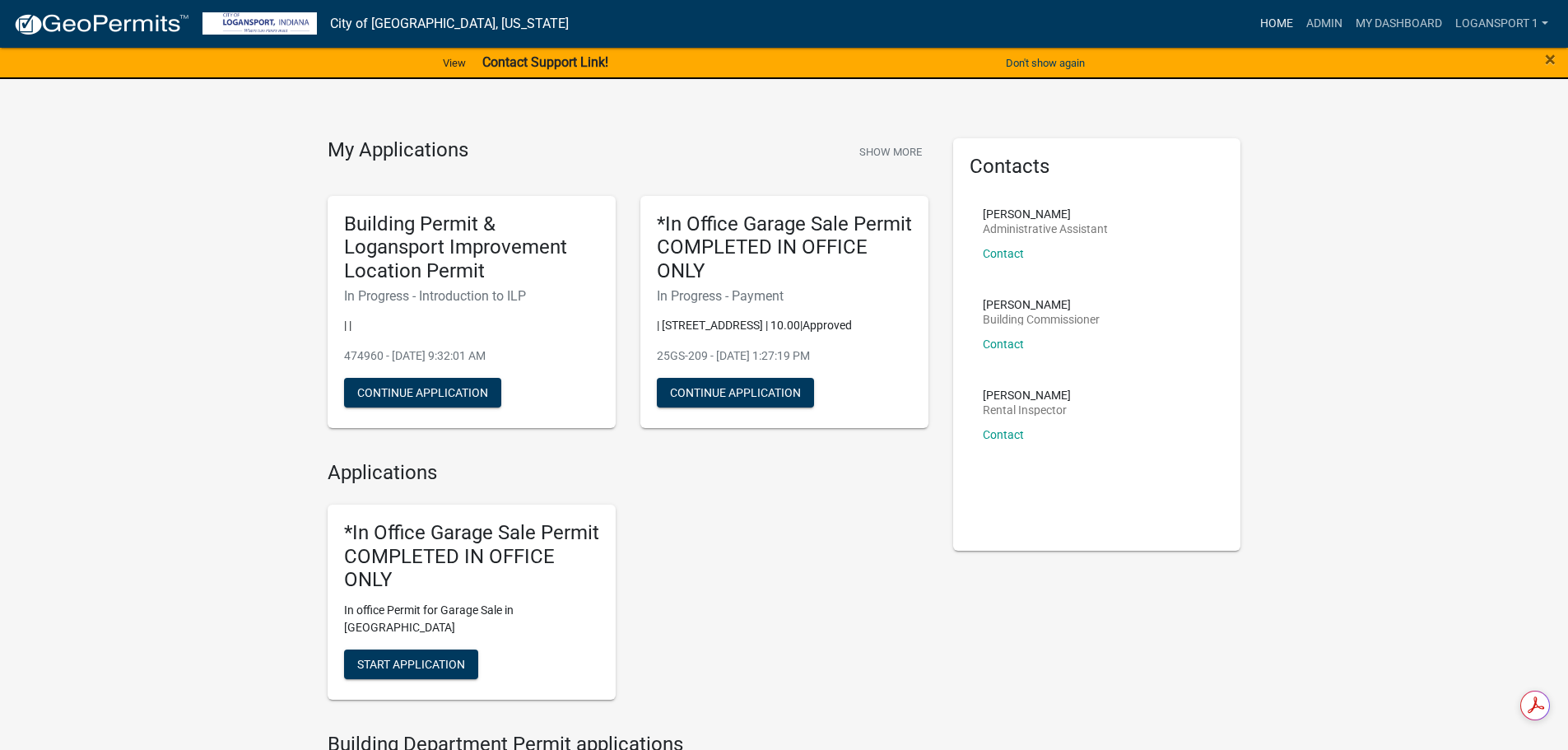
click at [1284, 30] on link "Home" at bounding box center [1276, 23] width 46 height 32
click at [1318, 23] on link "Admin" at bounding box center [1324, 23] width 50 height 32
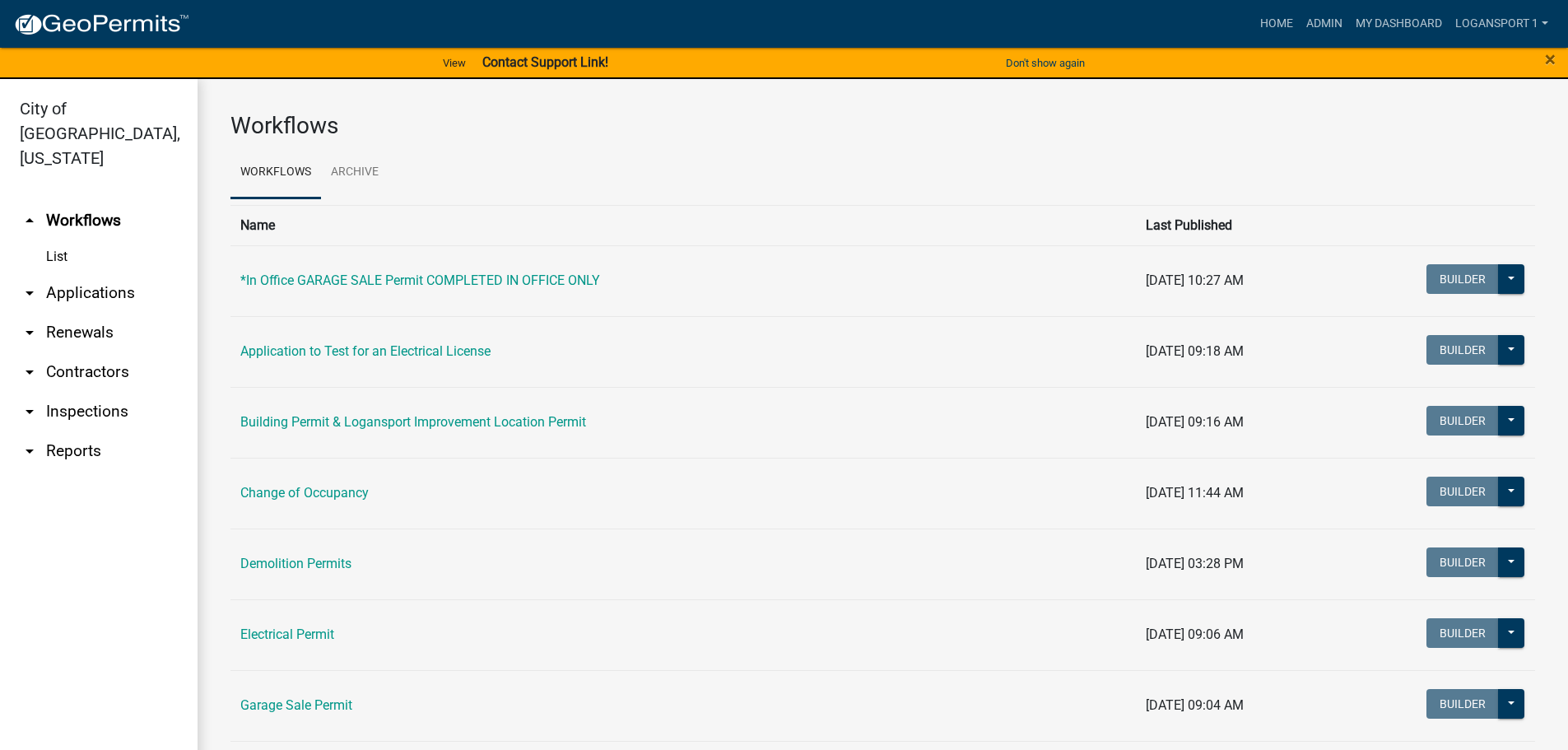
click at [116, 274] on link "arrow_drop_down Applications" at bounding box center [99, 294] width 198 height 40
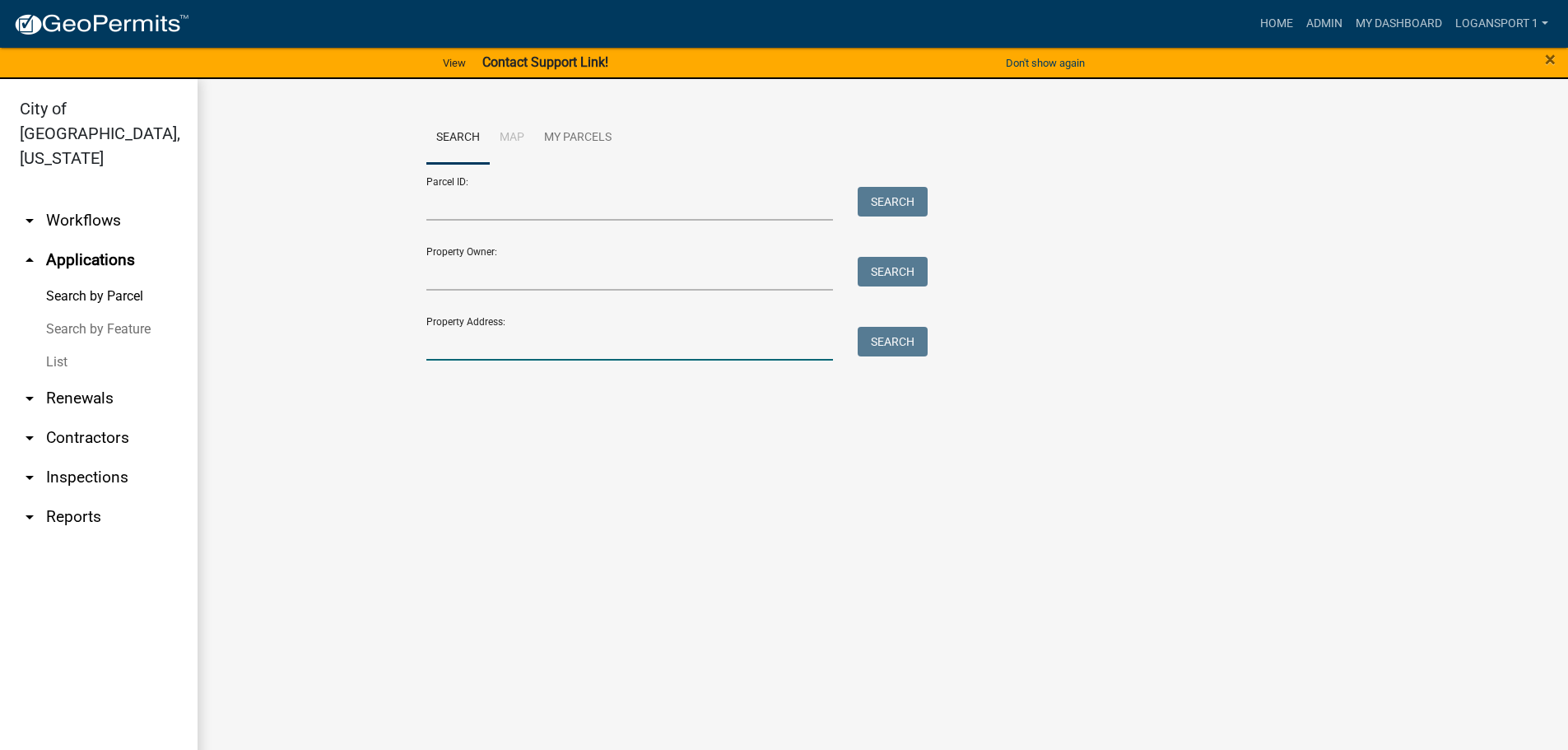
click at [514, 350] on input "Property Address:" at bounding box center [630, 344] width 408 height 34
type input "1"
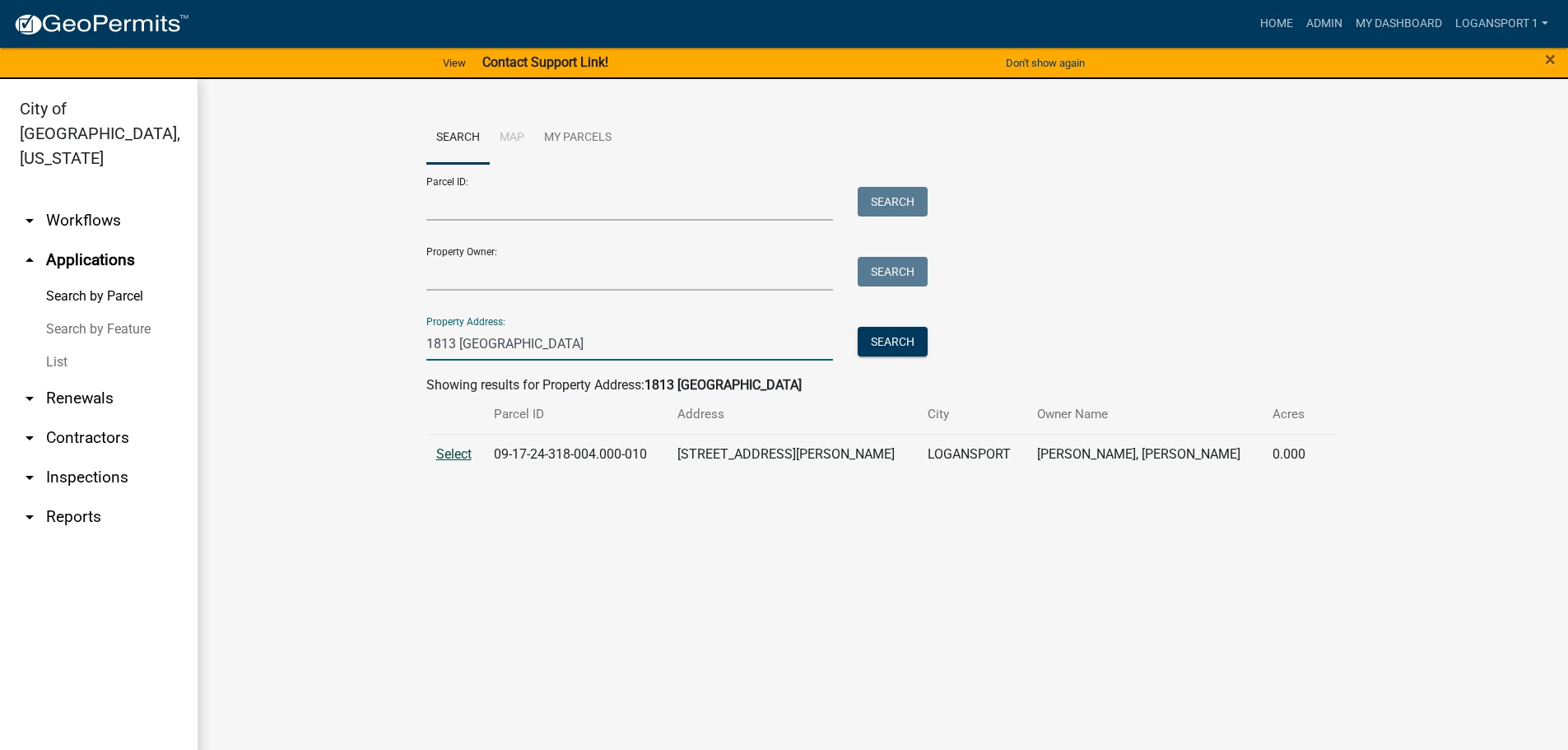
type input "1813 clifton"
click at [466, 447] on span "Select" at bounding box center [454, 454] width 35 height 15
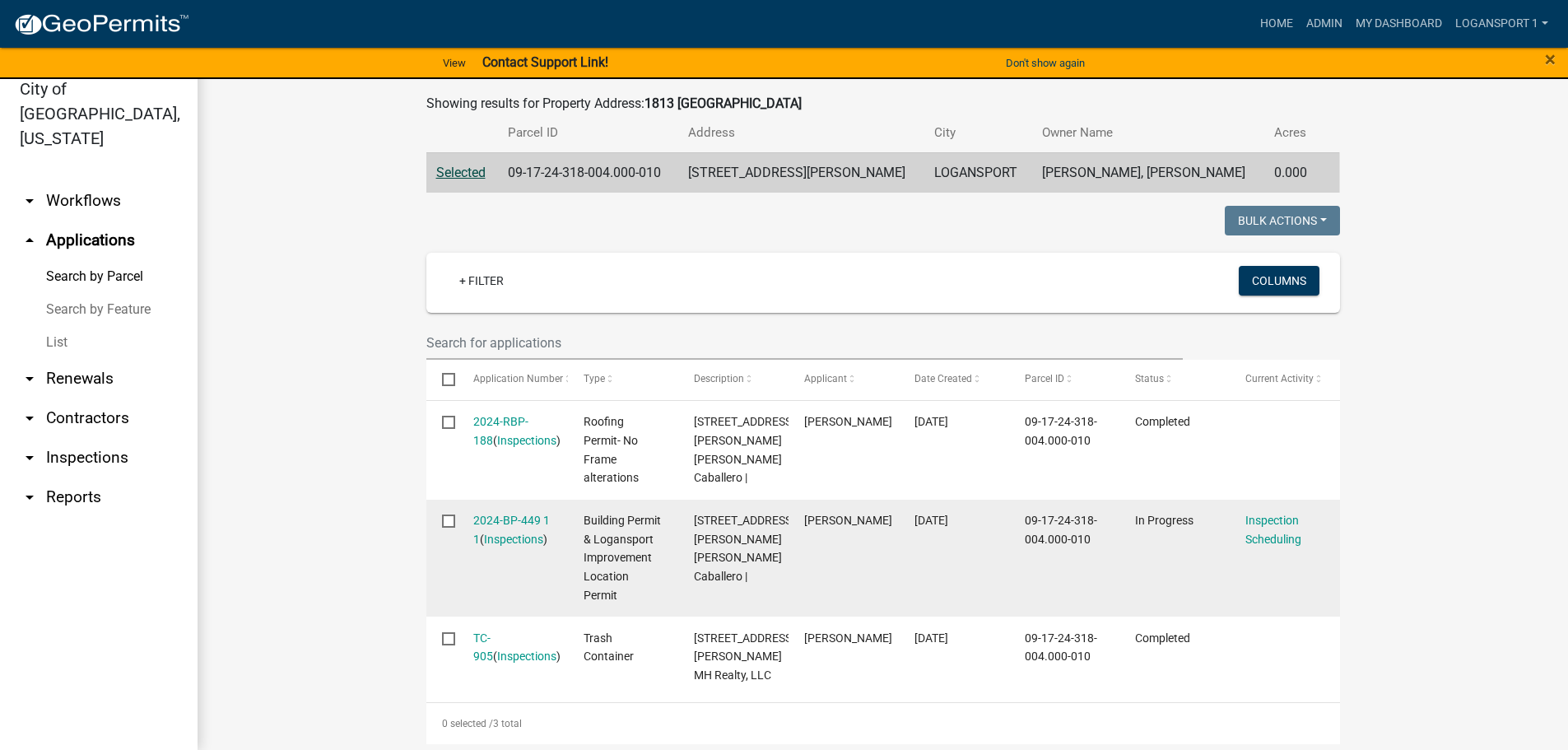
scroll to position [289, 0]
